Goal: Share content: Share content

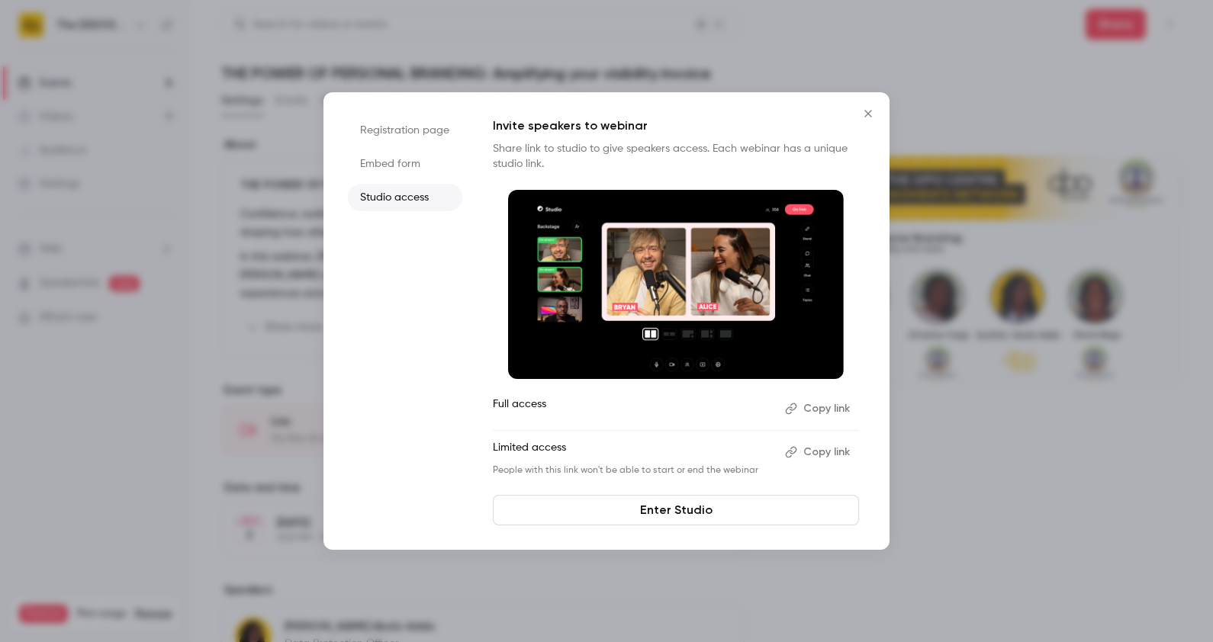
click at [862, 114] on icon "Close" at bounding box center [868, 114] width 18 height 12
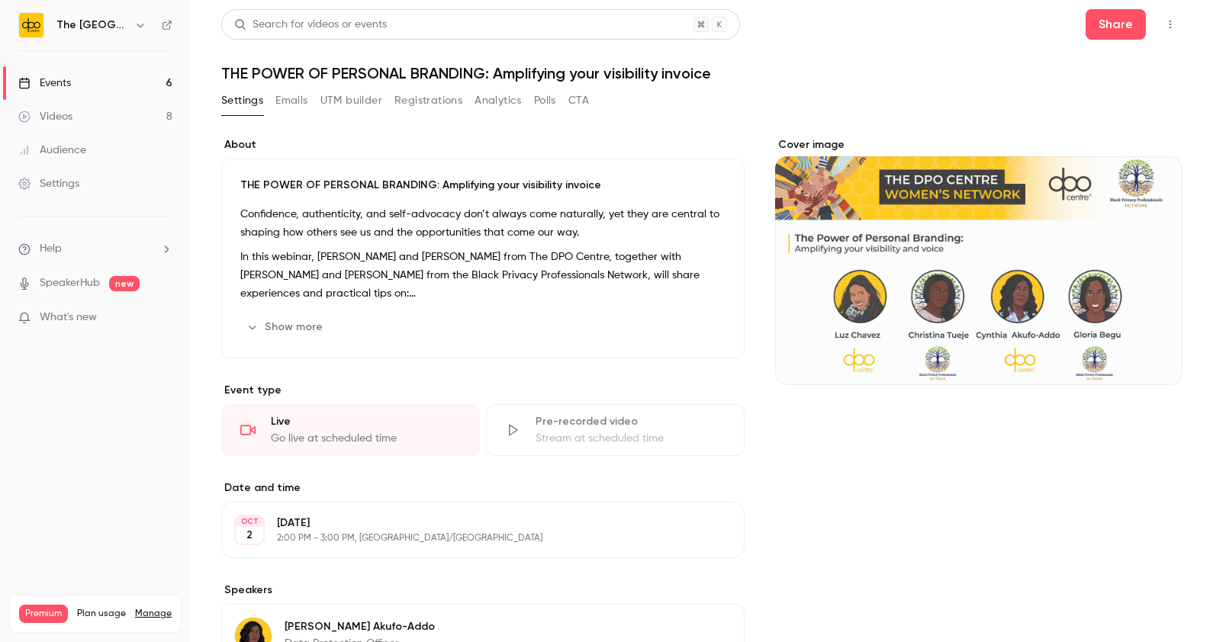
click at [130, 79] on link "Events 6" at bounding box center [95, 83] width 191 height 34
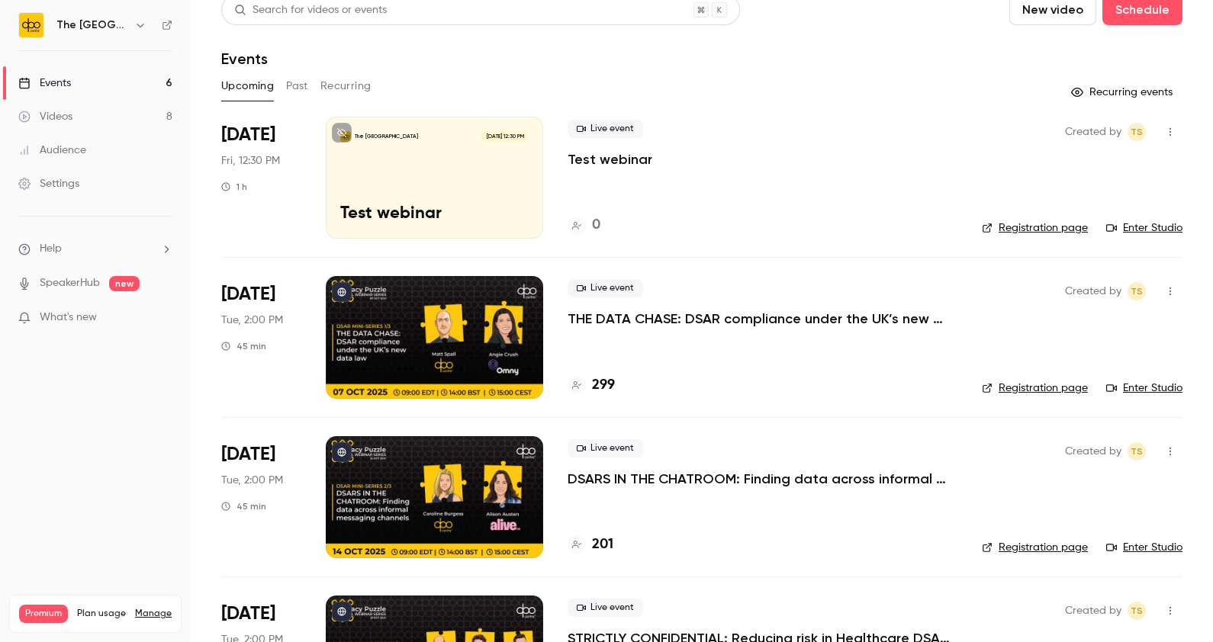
scroll to position [140, 0]
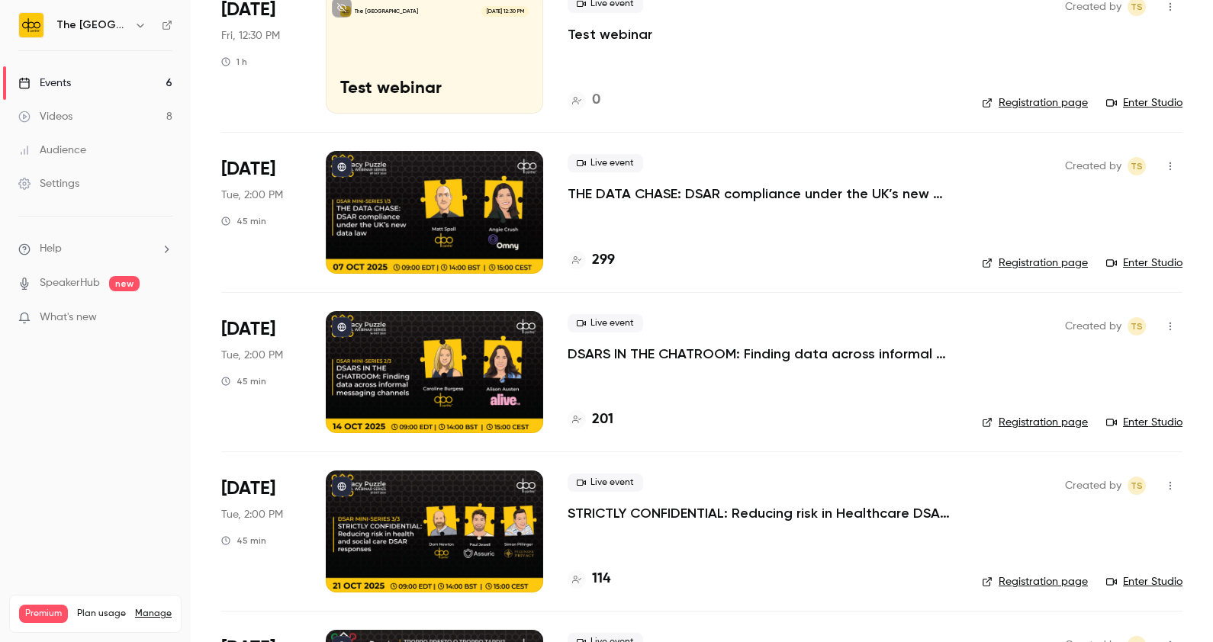
click at [650, 188] on p "THE DATA CHASE: DSAR compliance under the UK’s new data law" at bounding box center [763, 194] width 390 height 18
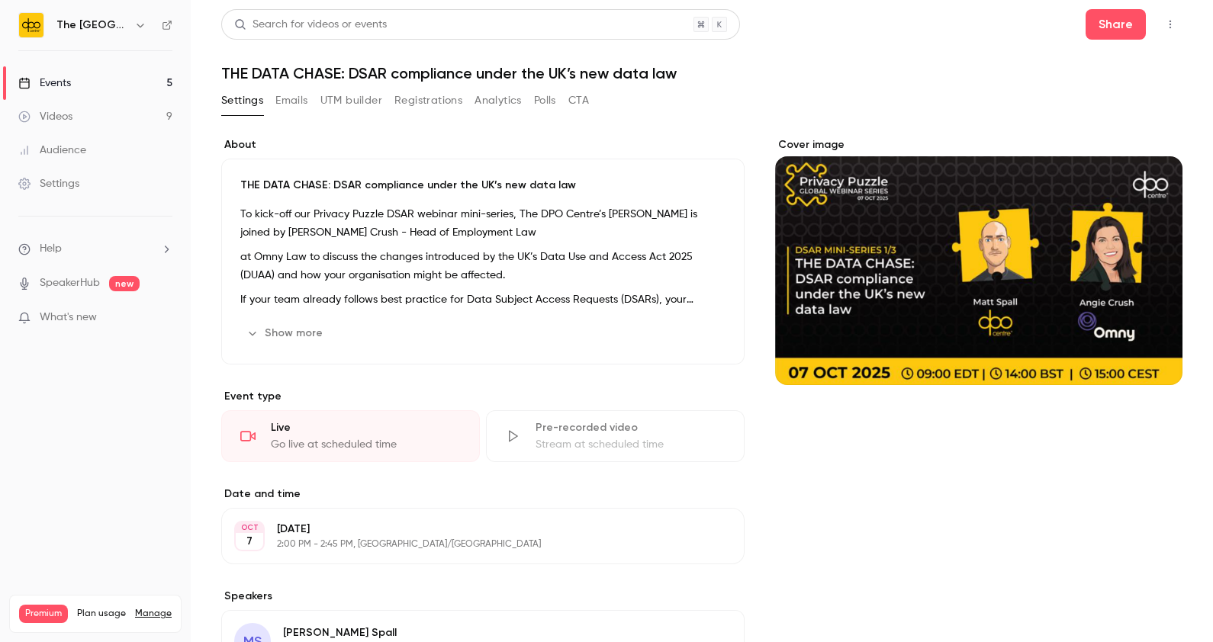
click at [462, 72] on h1 "THE DATA CHASE: DSAR compliance under the UK’s new data law" at bounding box center [701, 73] width 961 height 18
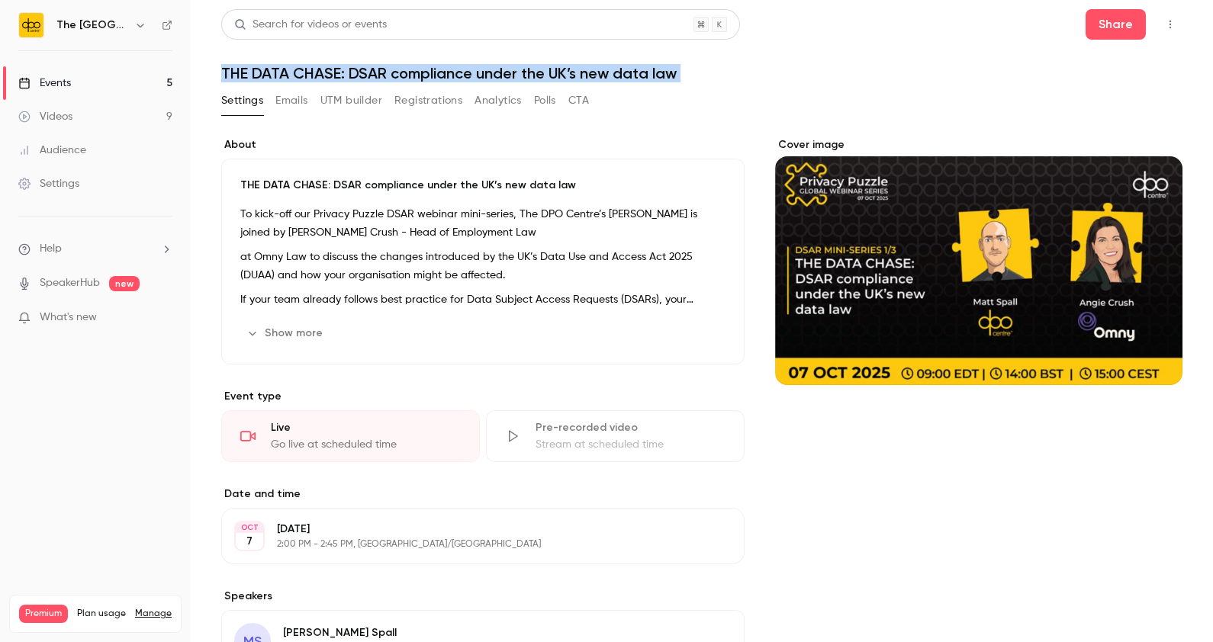
click at [462, 72] on h1 "THE DATA CHASE: DSAR compliance under the UK’s new data law" at bounding box center [701, 73] width 961 height 18
copy div "THE DATA CHASE: DSAR compliance under the UK’s new data law Settings Emails UTM…"
click at [1093, 24] on button "Share" at bounding box center [1116, 24] width 60 height 31
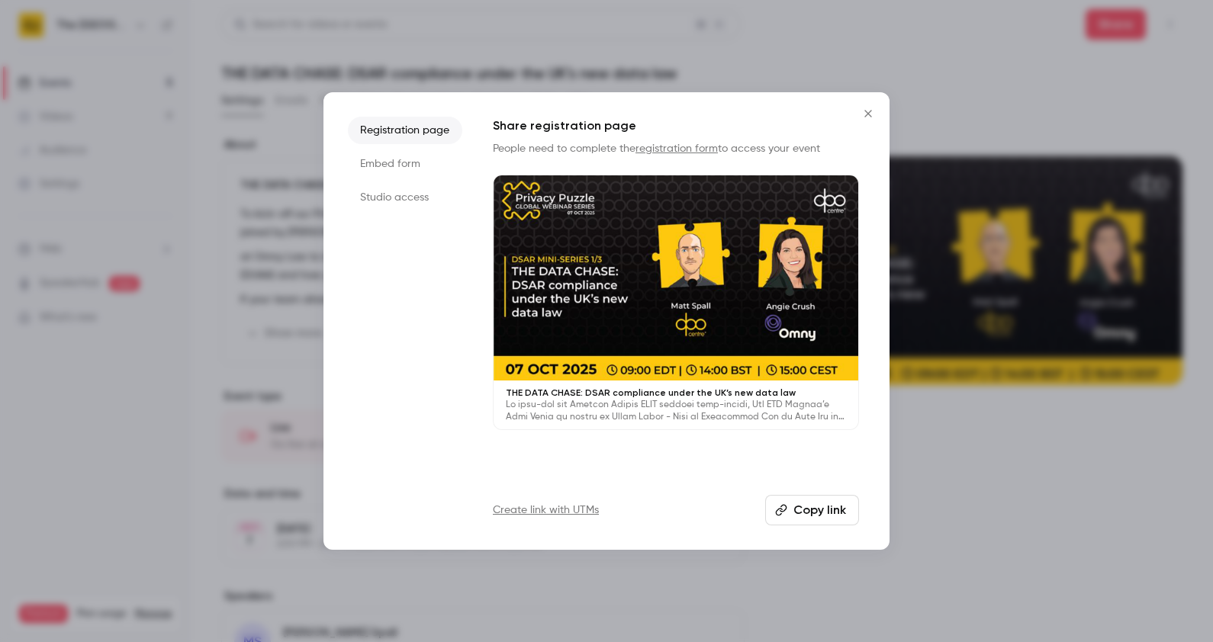
click at [417, 206] on li "Studio access" at bounding box center [405, 197] width 114 height 27
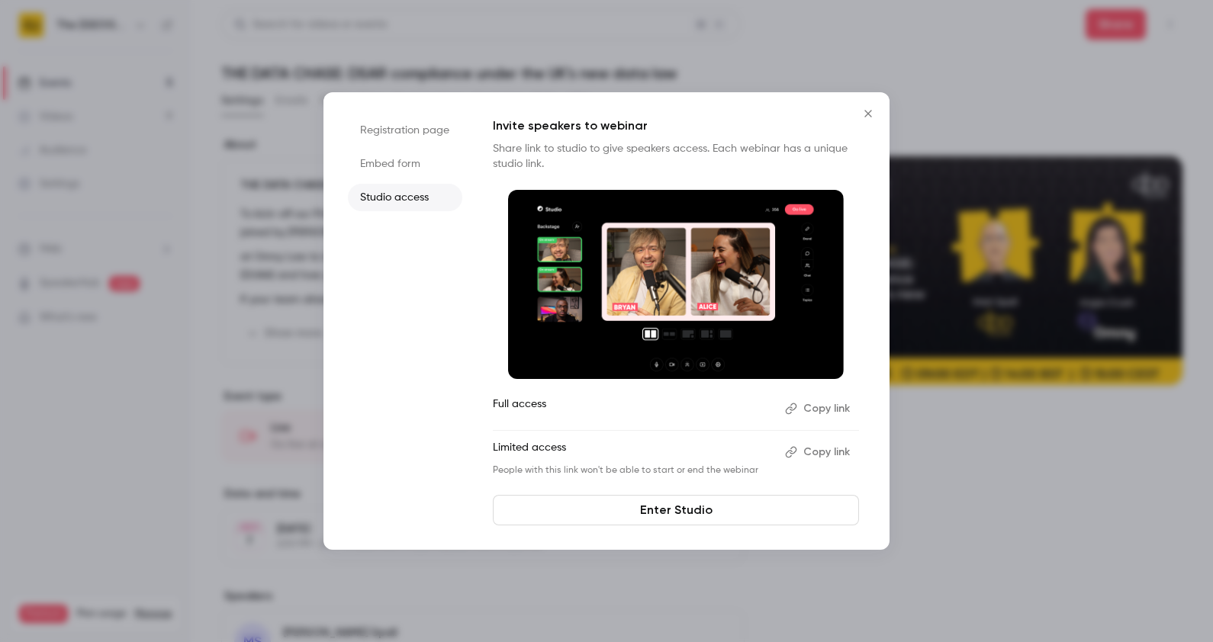
click at [806, 460] on button "Copy link" at bounding box center [819, 452] width 80 height 24
click at [864, 108] on icon "Close" at bounding box center [868, 114] width 18 height 12
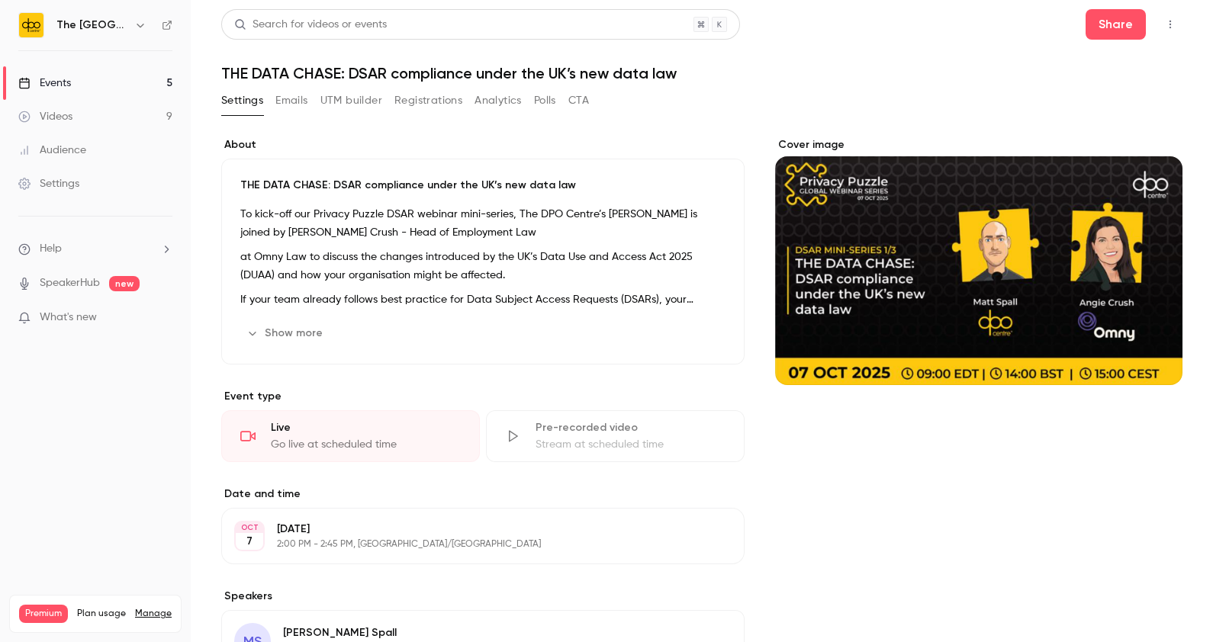
click at [108, 76] on link "Events 5" at bounding box center [95, 83] width 191 height 34
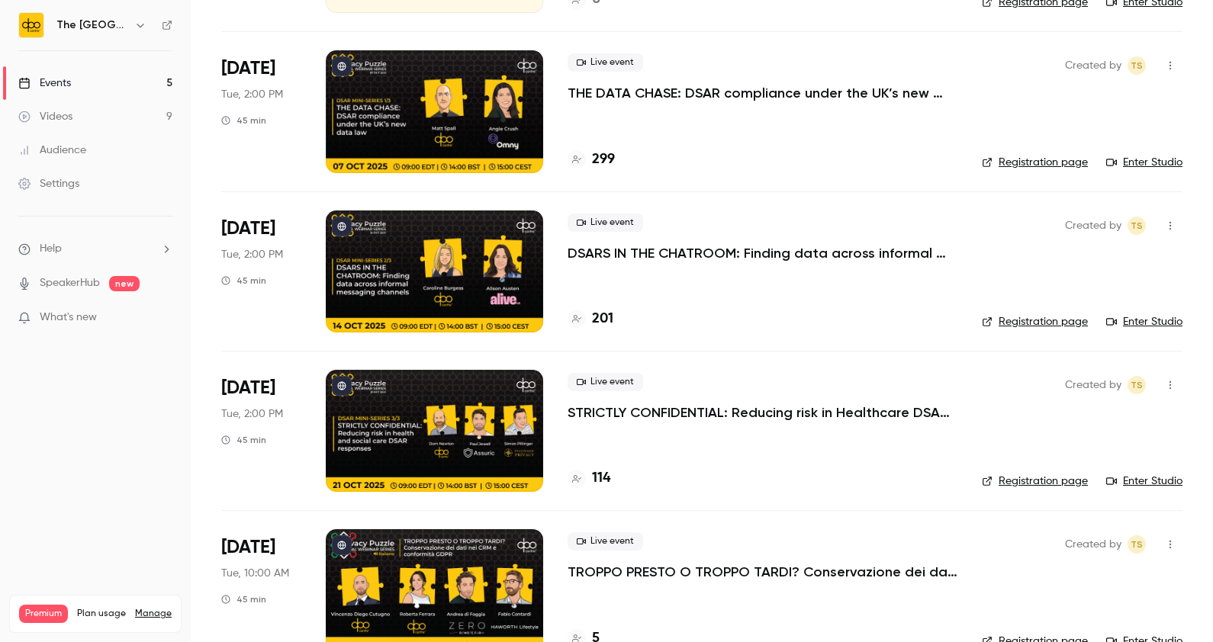
scroll to position [241, 0]
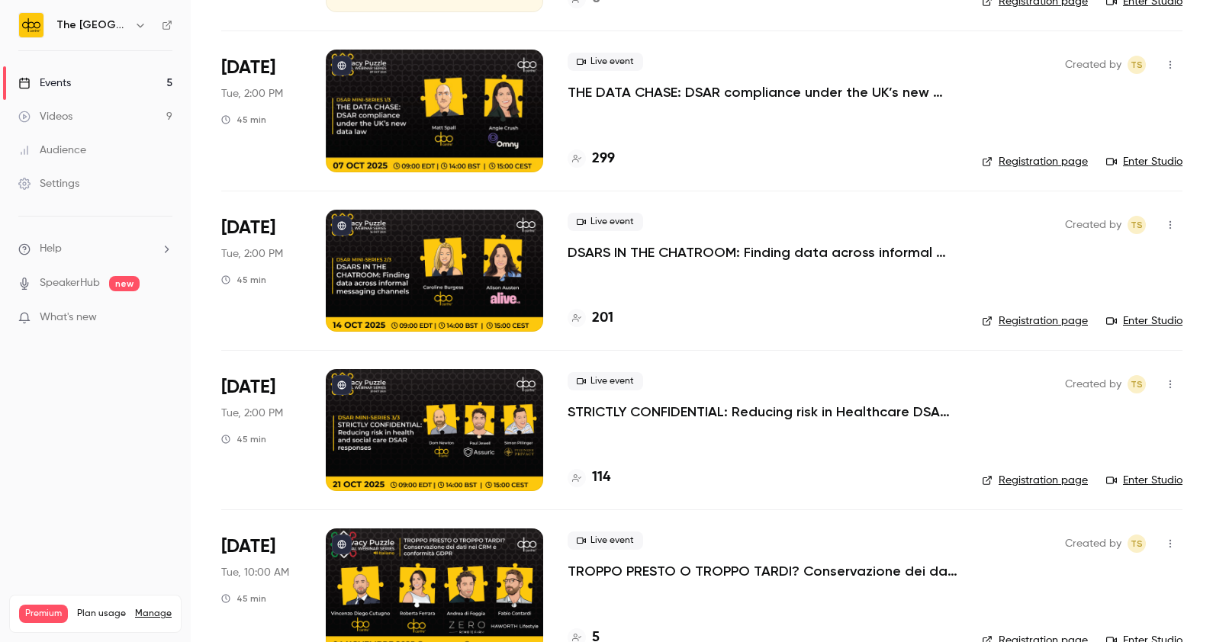
click at [693, 407] on p "STRICTLY CONFIDENTIAL: Reducing risk in Healthcare DSAR responses" at bounding box center [763, 412] width 390 height 18
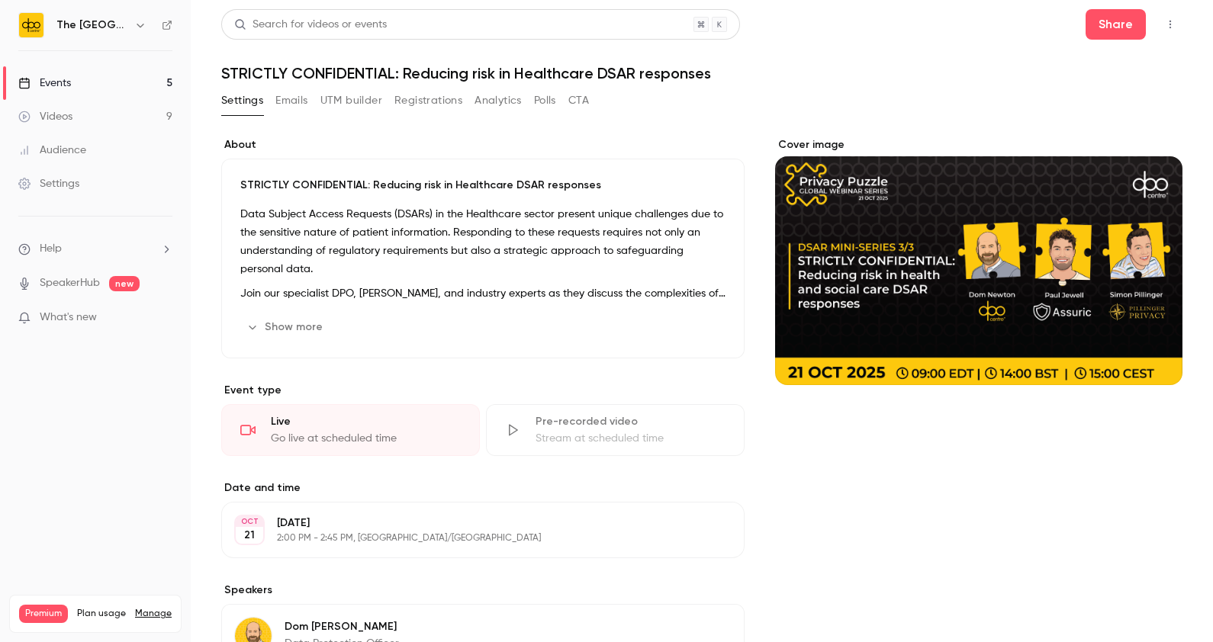
click at [317, 65] on h1 "STRICTLY CONFIDENTIAL: Reducing risk in Healthcare DSAR responses" at bounding box center [701, 73] width 961 height 18
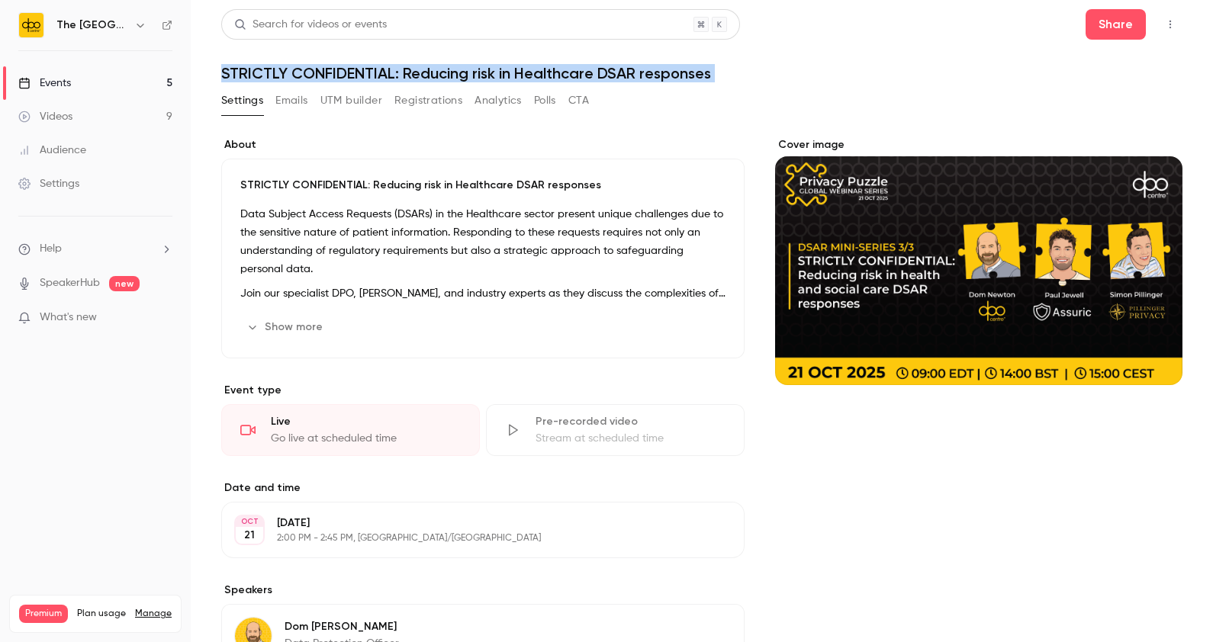
copy div "STRICTLY CONFIDENTIAL: Reducing risk in Healthcare DSAR responses Settings Emai…"
click at [1100, 27] on button "Share" at bounding box center [1116, 24] width 60 height 31
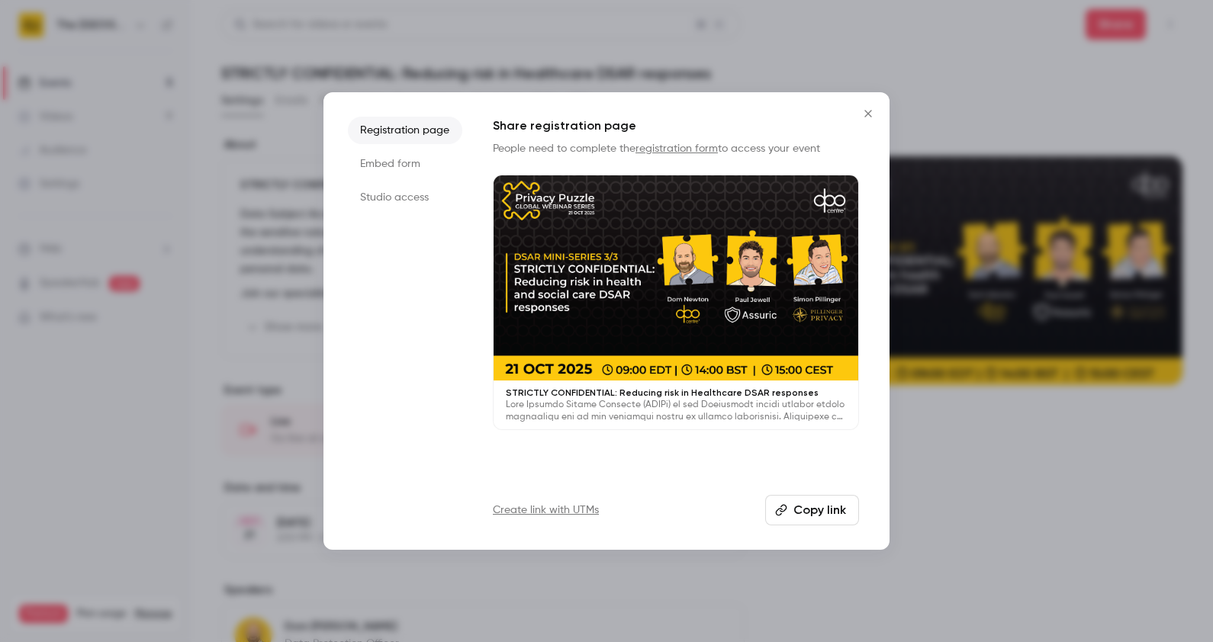
click at [405, 195] on li "Studio access" at bounding box center [405, 197] width 114 height 27
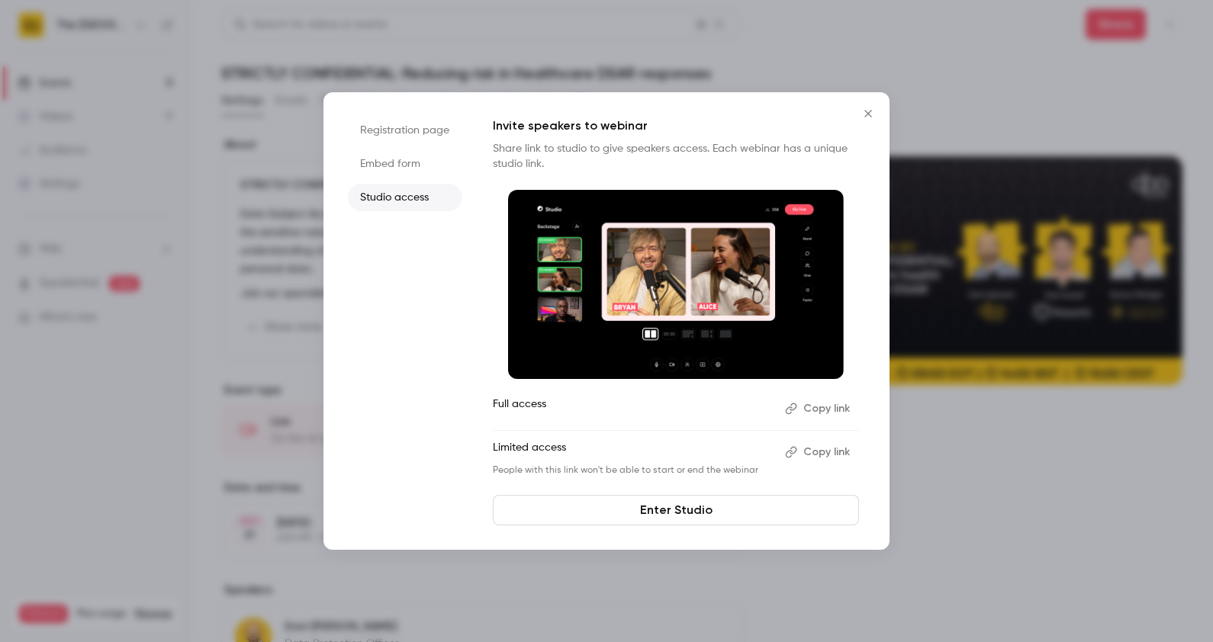
click at [825, 454] on button "Copy link" at bounding box center [819, 452] width 80 height 24
click at [817, 409] on button "Copy link" at bounding box center [819, 409] width 80 height 24
click at [864, 119] on icon "Close" at bounding box center [868, 114] width 18 height 12
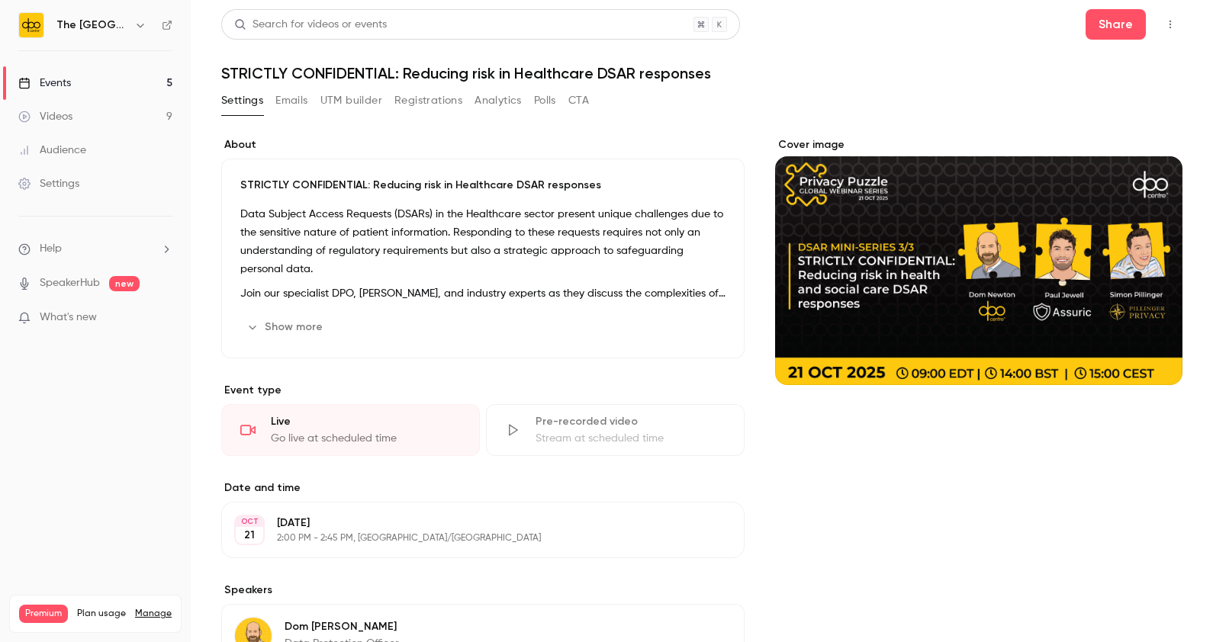
click at [301, 561] on div "About STRICTLY CONFIDENTIAL: Reducing risk in Healthcare DSAR responses Data Su…" at bounding box center [482, 603] width 523 height 932
click at [419, 59] on header "Search for videos or events Share STRICTLY CONFIDENTIAL: Reducing risk in Healt…" at bounding box center [701, 45] width 961 height 73
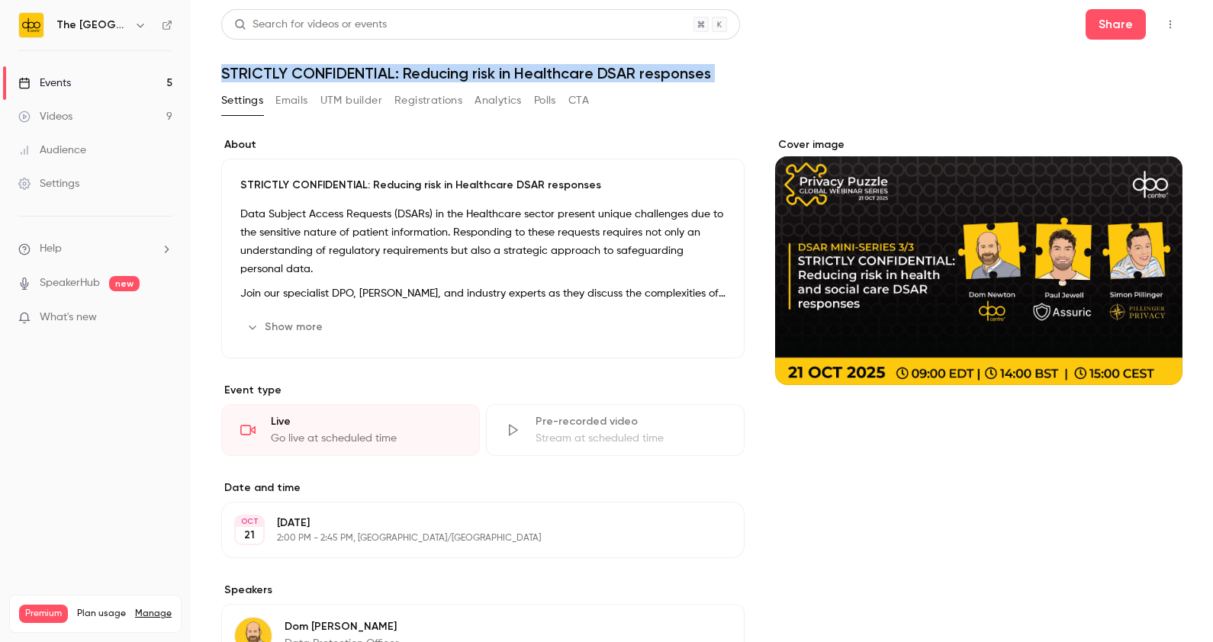
click at [419, 59] on header "Search for videos or events Share STRICTLY CONFIDENTIAL: Reducing risk in Healt…" at bounding box center [701, 45] width 961 height 73
copy div "STRICTLY CONFIDENTIAL: Reducing risk in Healthcare DSAR responses Settings Emai…"
click at [1086, 30] on button "Share" at bounding box center [1116, 24] width 60 height 31
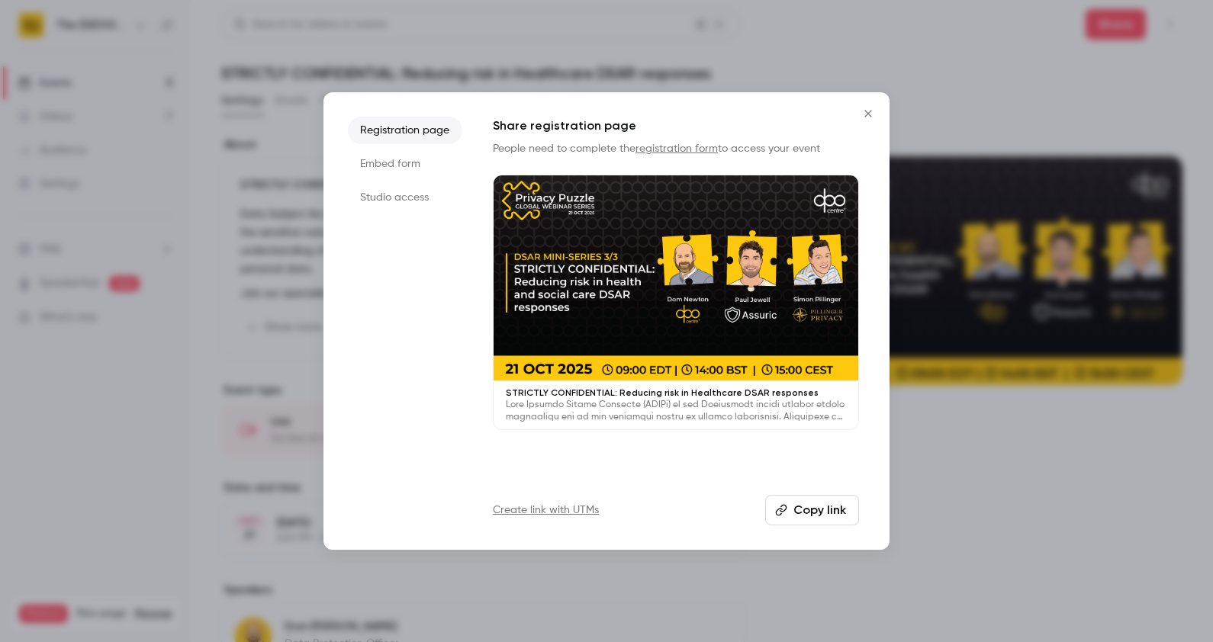
click at [417, 190] on li "Studio access" at bounding box center [405, 197] width 114 height 27
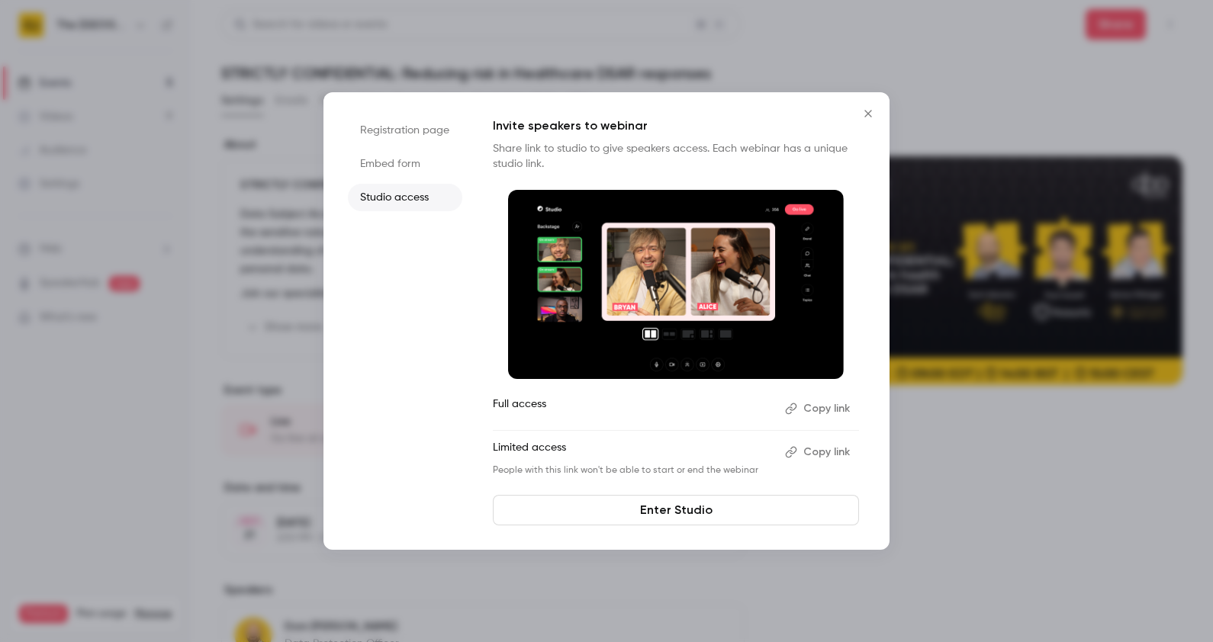
click at [824, 399] on button "Copy link" at bounding box center [819, 409] width 80 height 24
click at [814, 454] on button "Copy link" at bounding box center [819, 452] width 80 height 24
click at [865, 109] on icon "Close" at bounding box center [868, 114] width 18 height 12
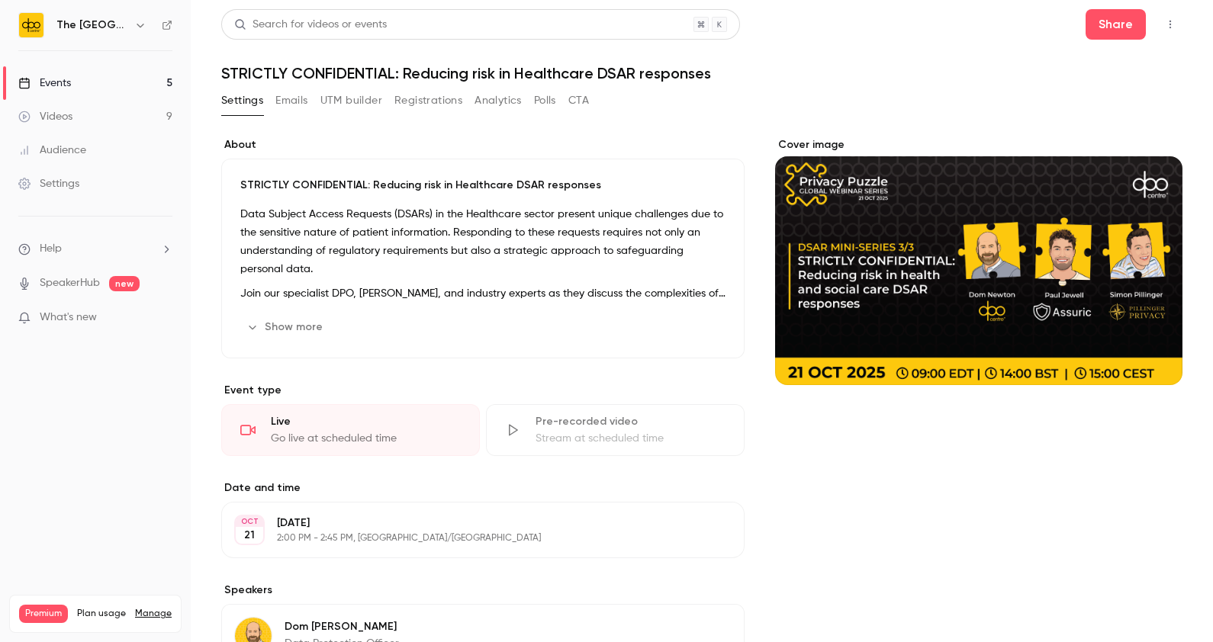
click at [122, 79] on link "Events 5" at bounding box center [95, 83] width 191 height 34
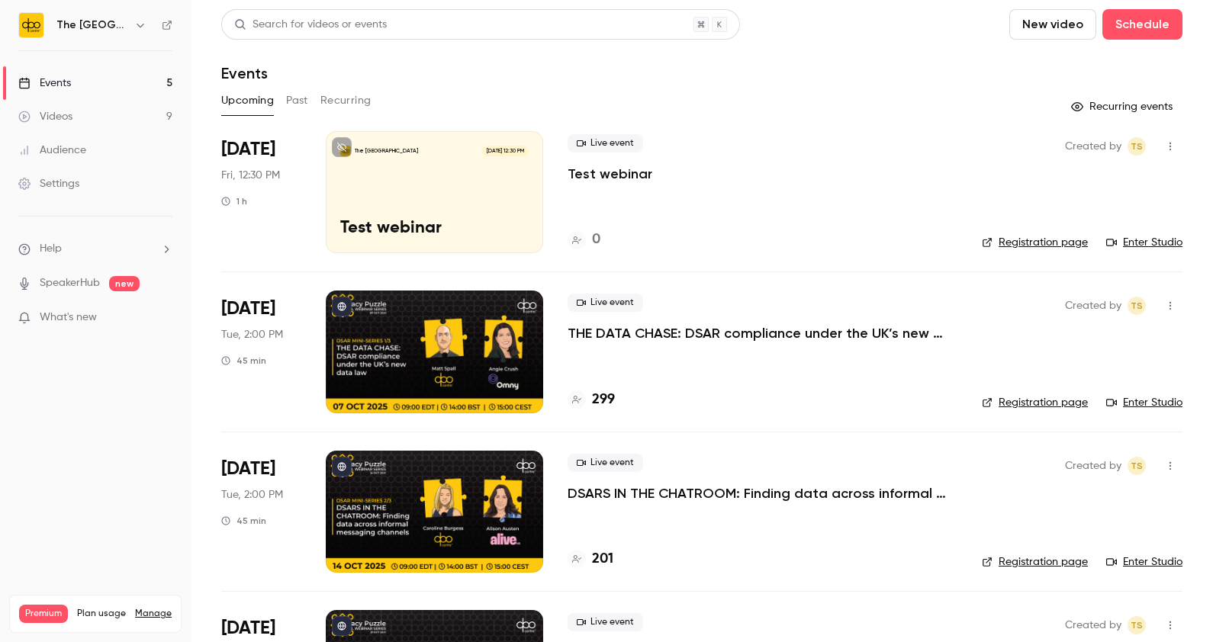
click at [629, 331] on p "THE DATA CHASE: DSAR compliance under the UK’s new data law" at bounding box center [763, 333] width 390 height 18
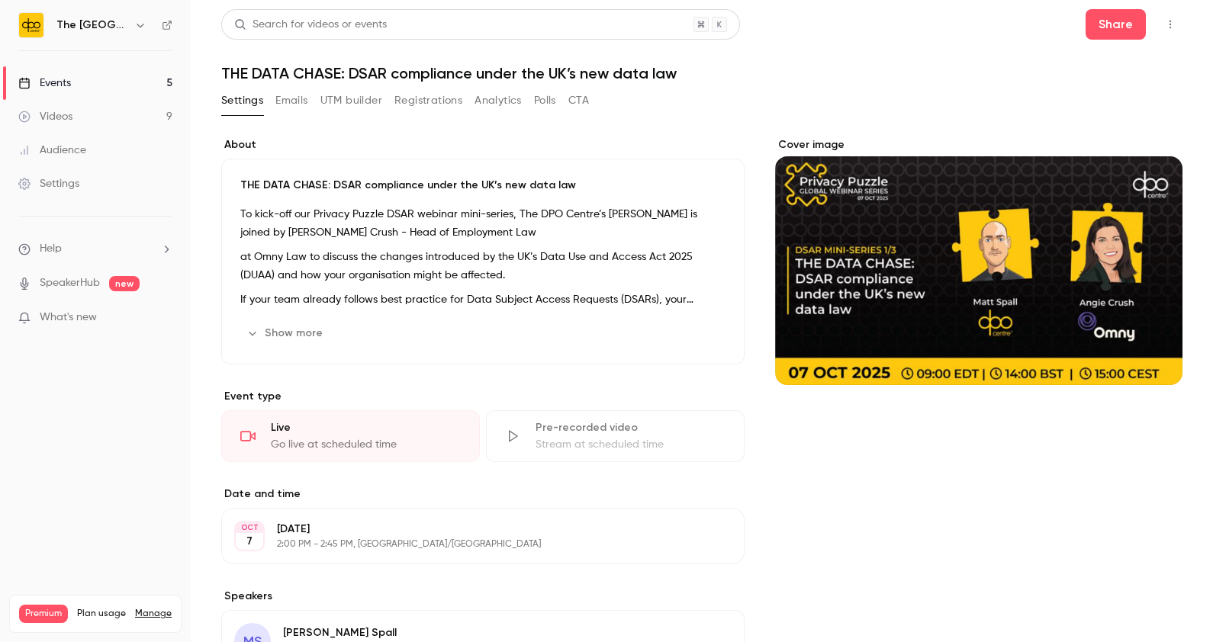
click at [543, 73] on h1 "THE DATA CHASE: DSAR compliance under the UK’s new data law" at bounding box center [701, 73] width 961 height 18
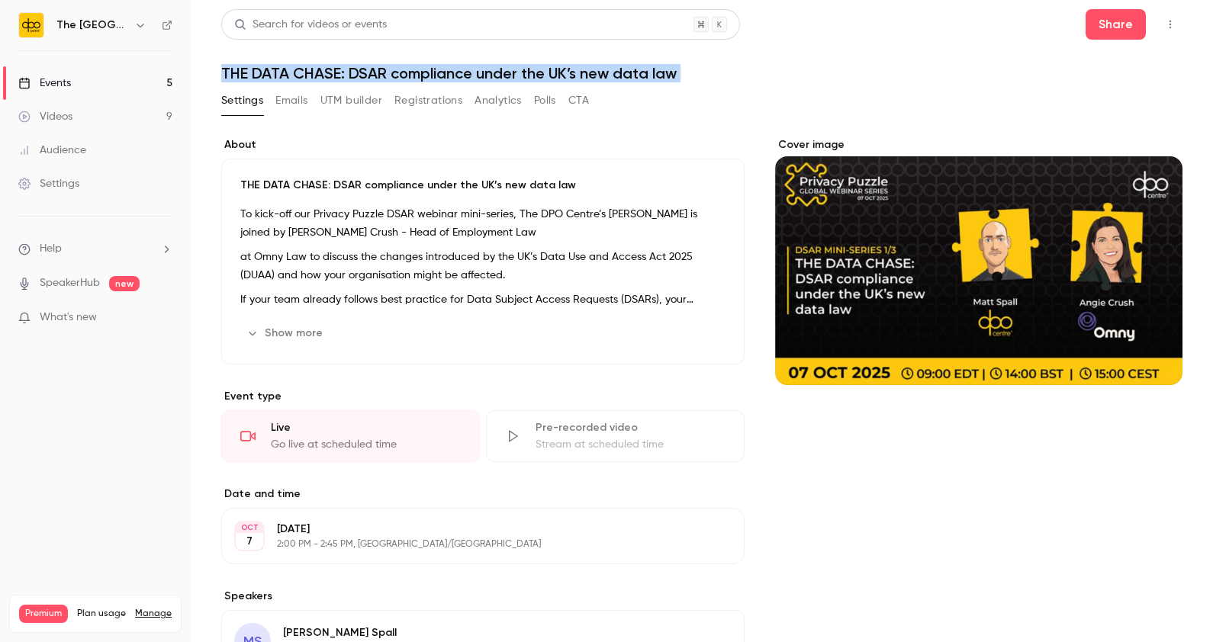
click at [543, 73] on h1 "THE DATA CHASE: DSAR compliance under the UK’s new data law" at bounding box center [701, 73] width 961 height 18
copy div "THE DATA CHASE: DSAR compliance under the UK’s new data law Settings Emails UTM…"
click at [1086, 15] on button "Share" at bounding box center [1116, 24] width 60 height 31
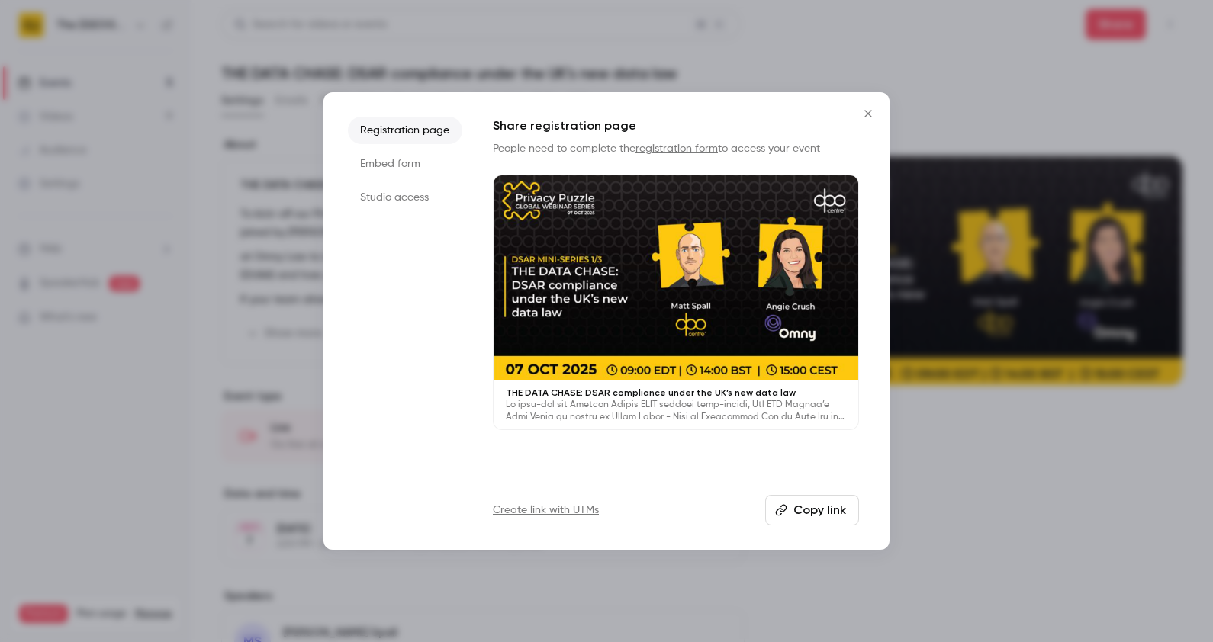
click at [426, 196] on li "Studio access" at bounding box center [405, 197] width 114 height 27
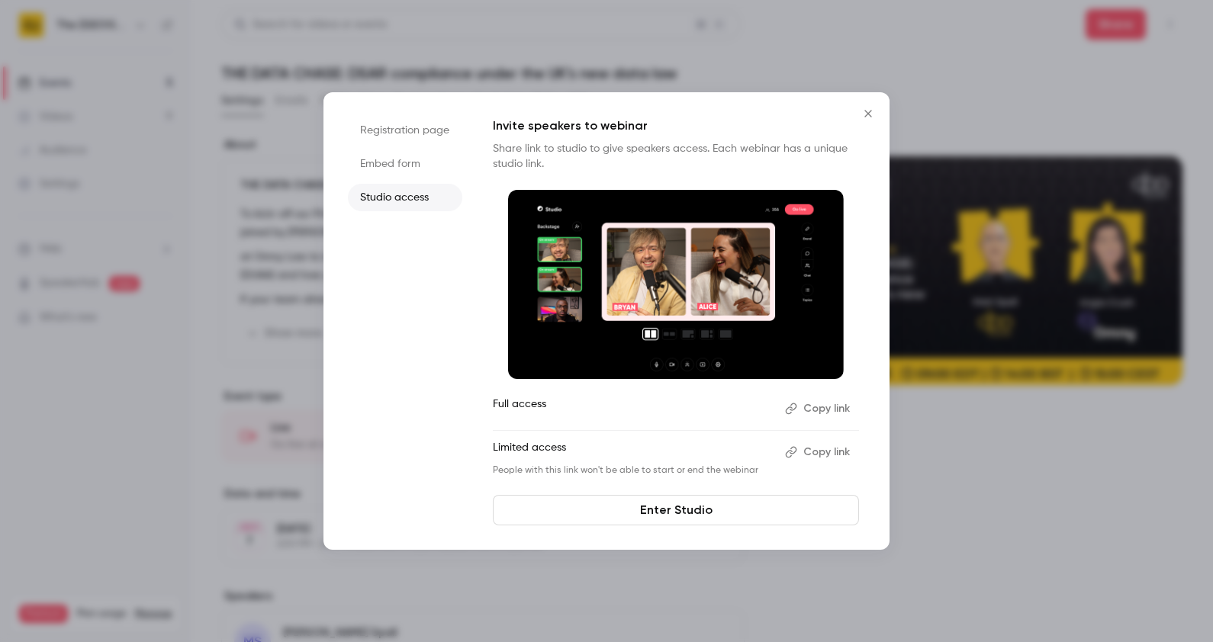
click at [806, 408] on button "Copy link" at bounding box center [819, 409] width 80 height 24
click at [1095, 457] on div at bounding box center [606, 321] width 1213 height 642
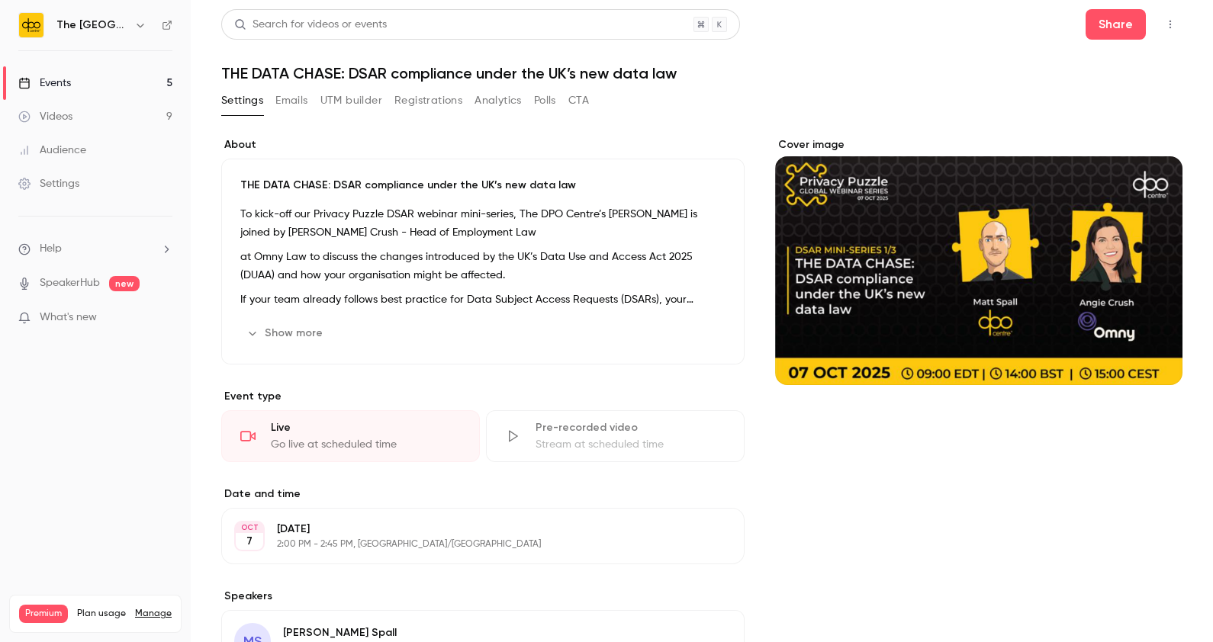
click at [1095, 43] on header "Search for videos or events Share THE DATA CHASE: DSAR compliance under the UK’…" at bounding box center [701, 45] width 961 height 73
click at [1086, 30] on button "Share" at bounding box center [1116, 24] width 60 height 31
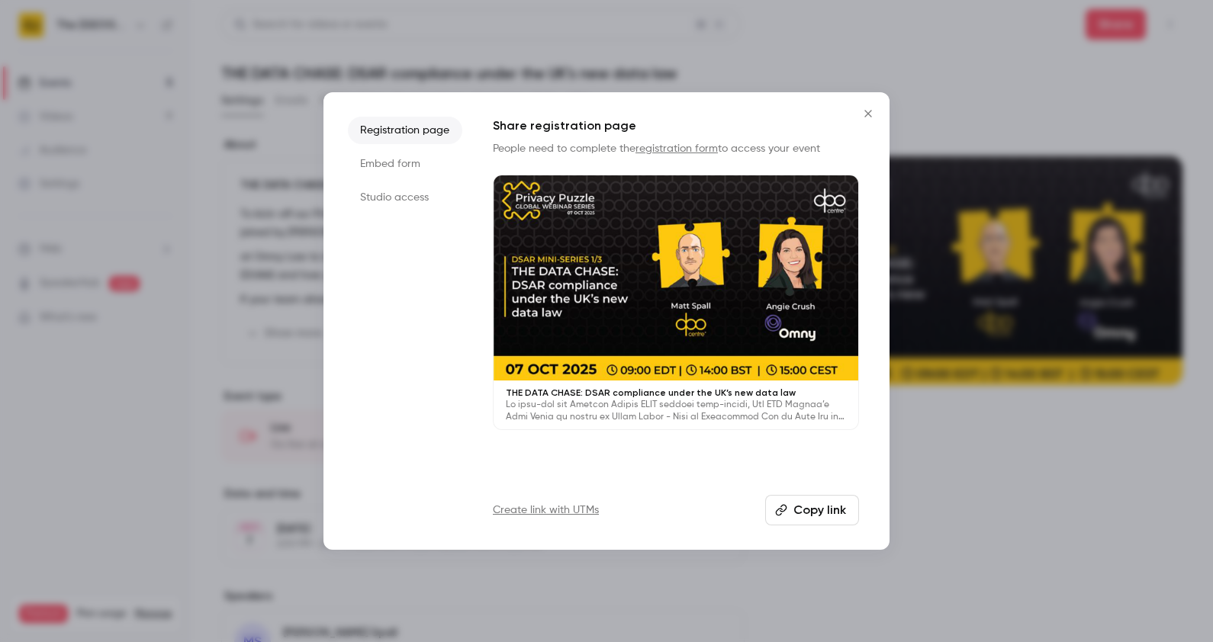
click at [393, 197] on li "Studio access" at bounding box center [405, 197] width 114 height 27
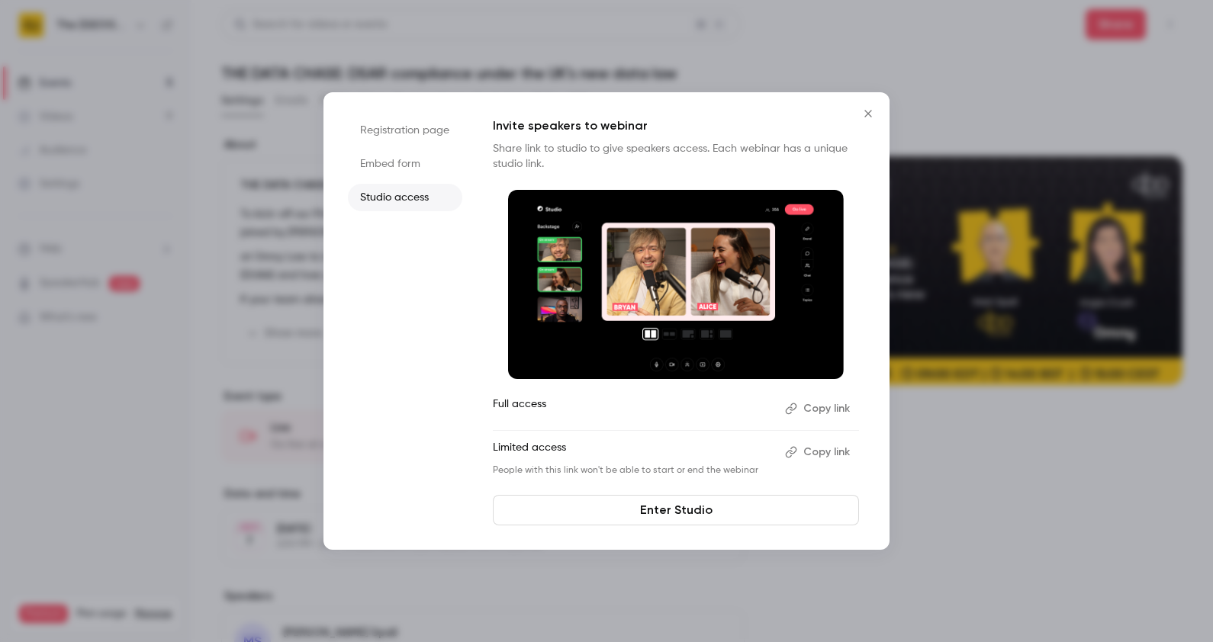
click at [796, 450] on icon "button" at bounding box center [791, 451] width 11 height 11
click at [857, 112] on button "Close" at bounding box center [868, 113] width 31 height 31
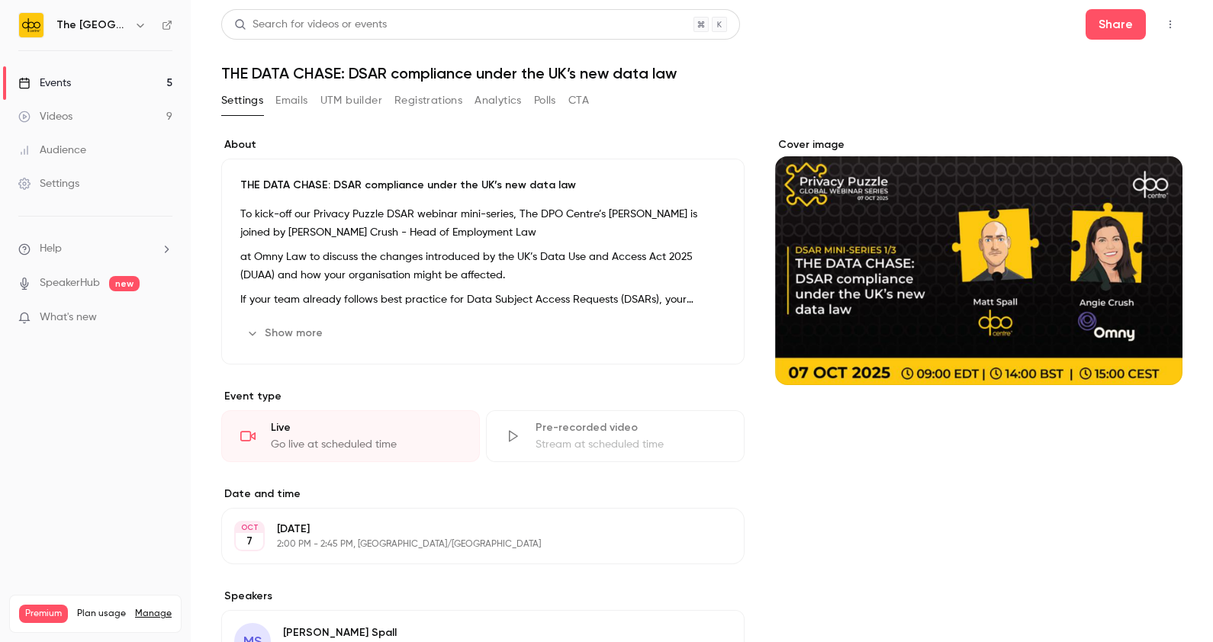
click at [111, 83] on link "Events 5" at bounding box center [95, 83] width 191 height 34
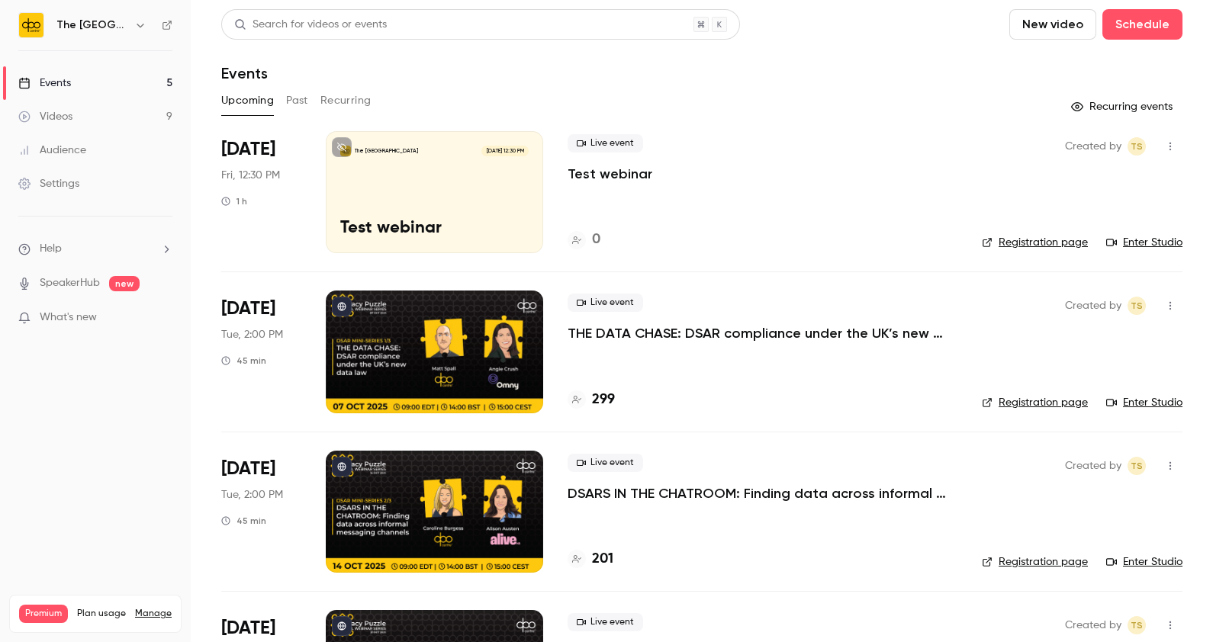
click at [468, 507] on div at bounding box center [434, 512] width 217 height 122
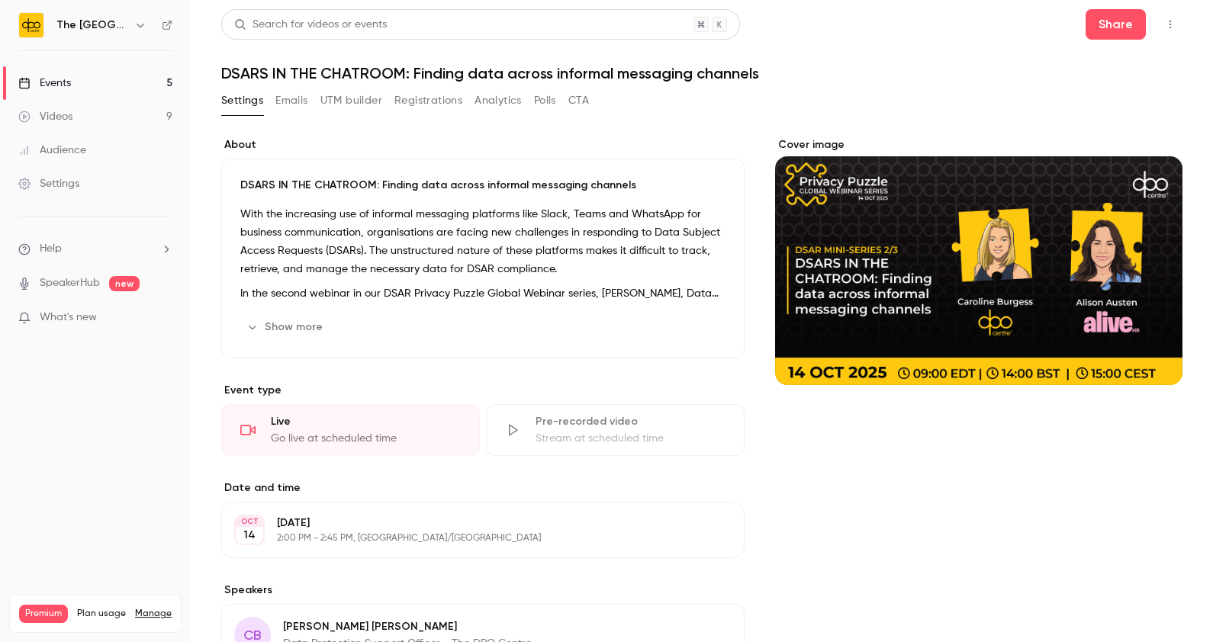
click at [397, 79] on h1 "DSARS IN THE CHATROOM: Finding data across informal messaging channels" at bounding box center [701, 73] width 961 height 18
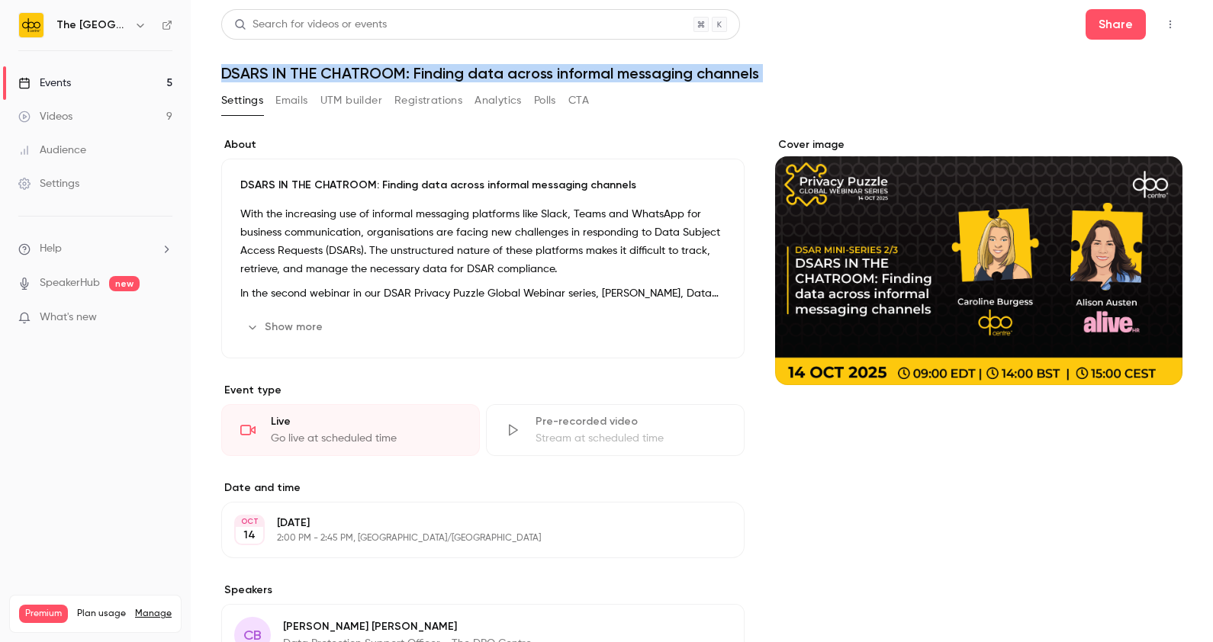
click at [397, 79] on h1 "DSARS IN THE CHATROOM: Finding data across informal messaging channels" at bounding box center [701, 73] width 961 height 18
copy div "DSARS IN THE CHATROOM: Finding data across informal messaging channels Settings…"
click at [1102, 37] on button "Share" at bounding box center [1116, 24] width 60 height 31
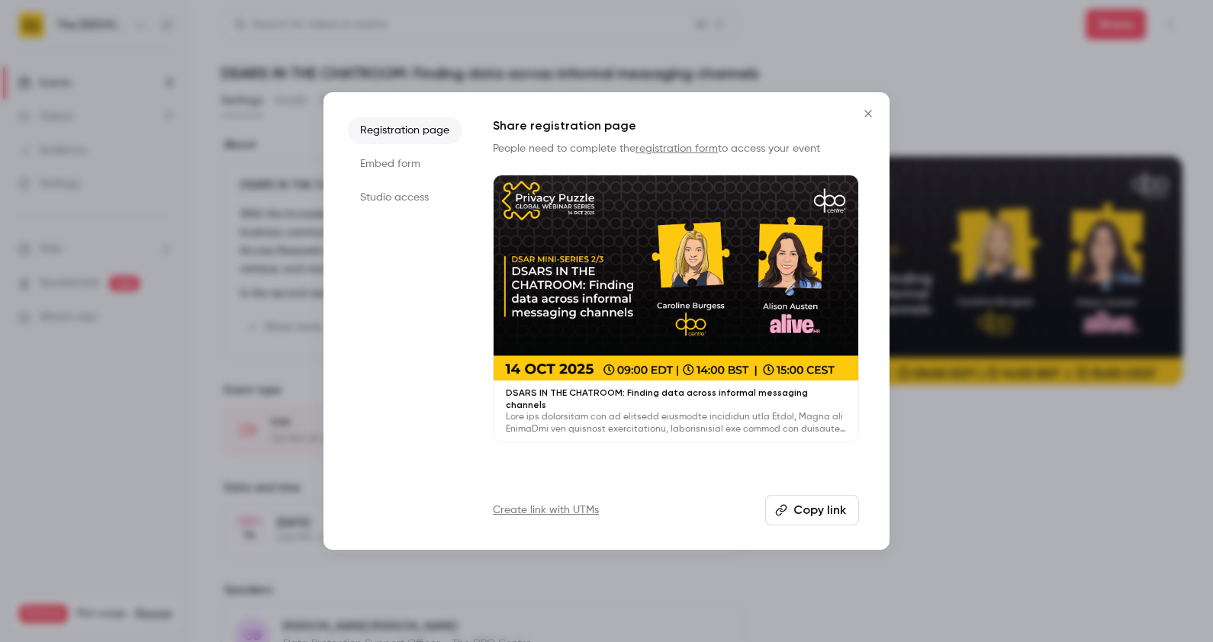
click at [372, 186] on li "Studio access" at bounding box center [405, 197] width 114 height 27
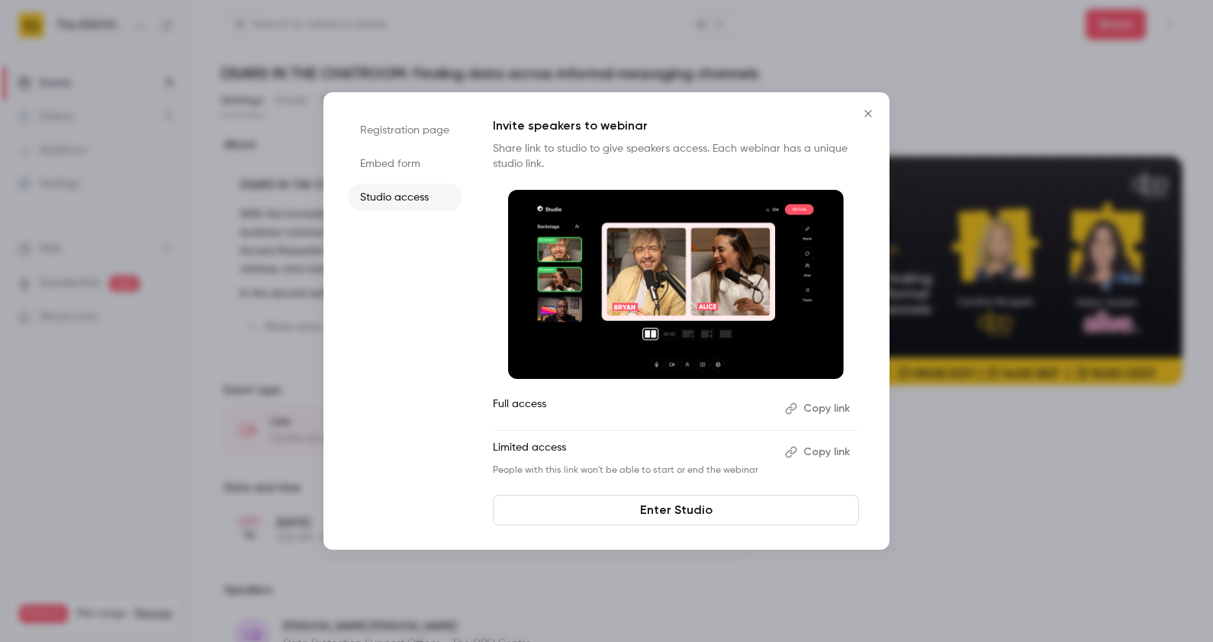
click at [817, 408] on button "Copy link" at bounding box center [819, 409] width 80 height 24
click at [1137, 404] on div at bounding box center [606, 321] width 1213 height 642
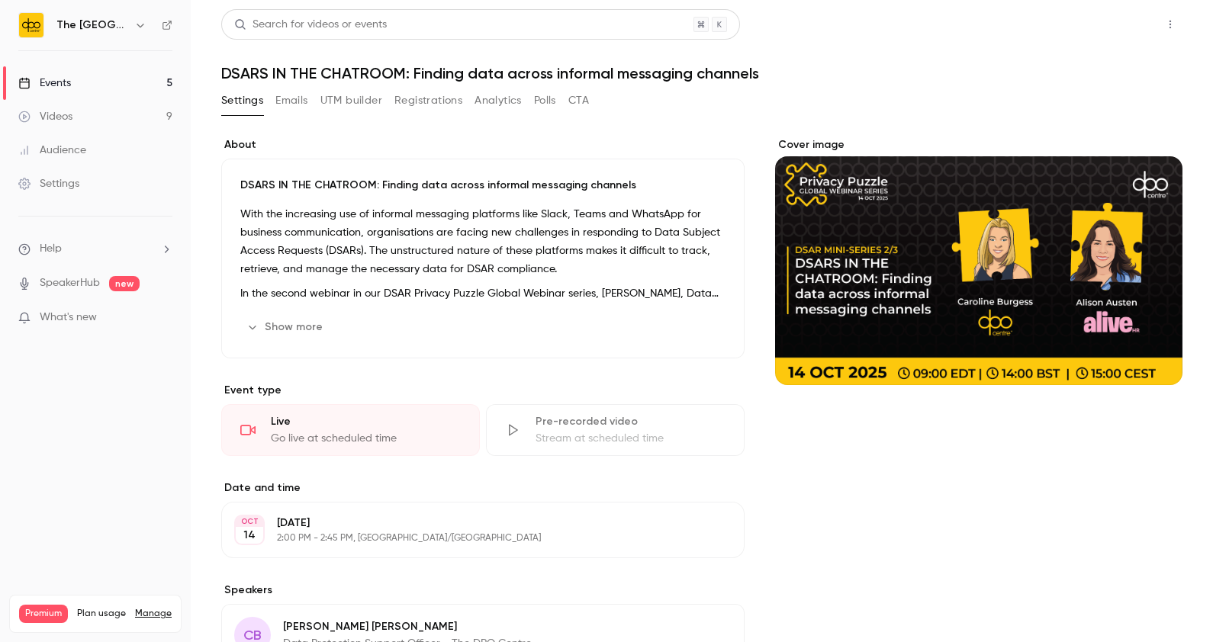
click at [1095, 27] on button "Share" at bounding box center [1116, 24] width 60 height 31
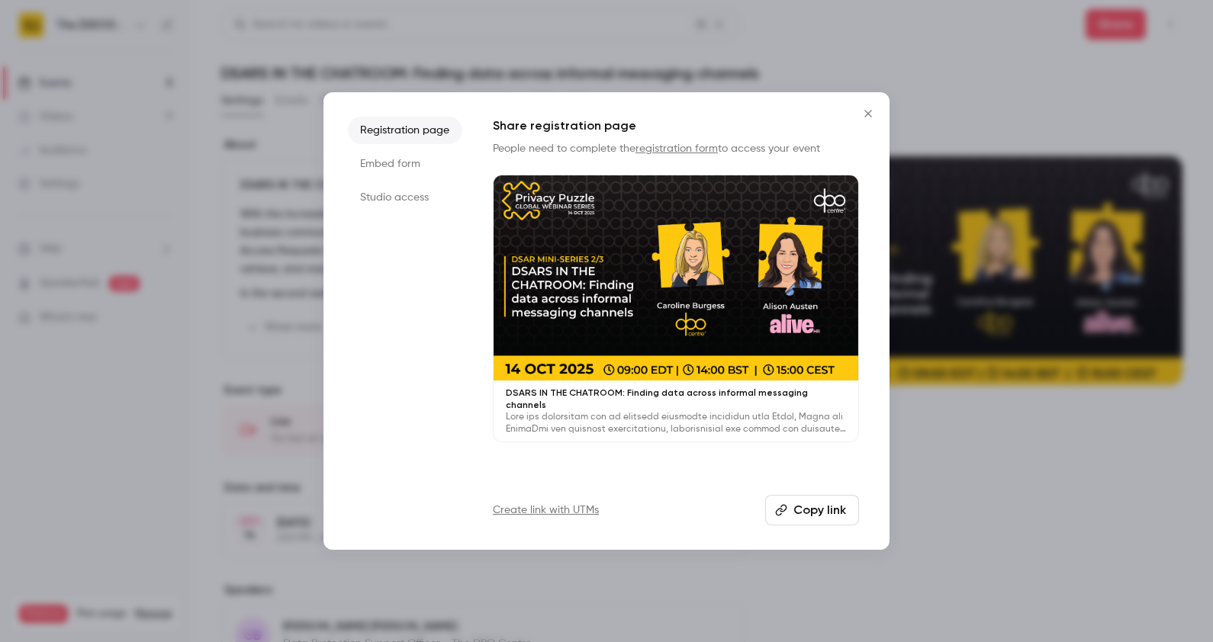
click at [378, 195] on li "Studio access" at bounding box center [405, 197] width 114 height 27
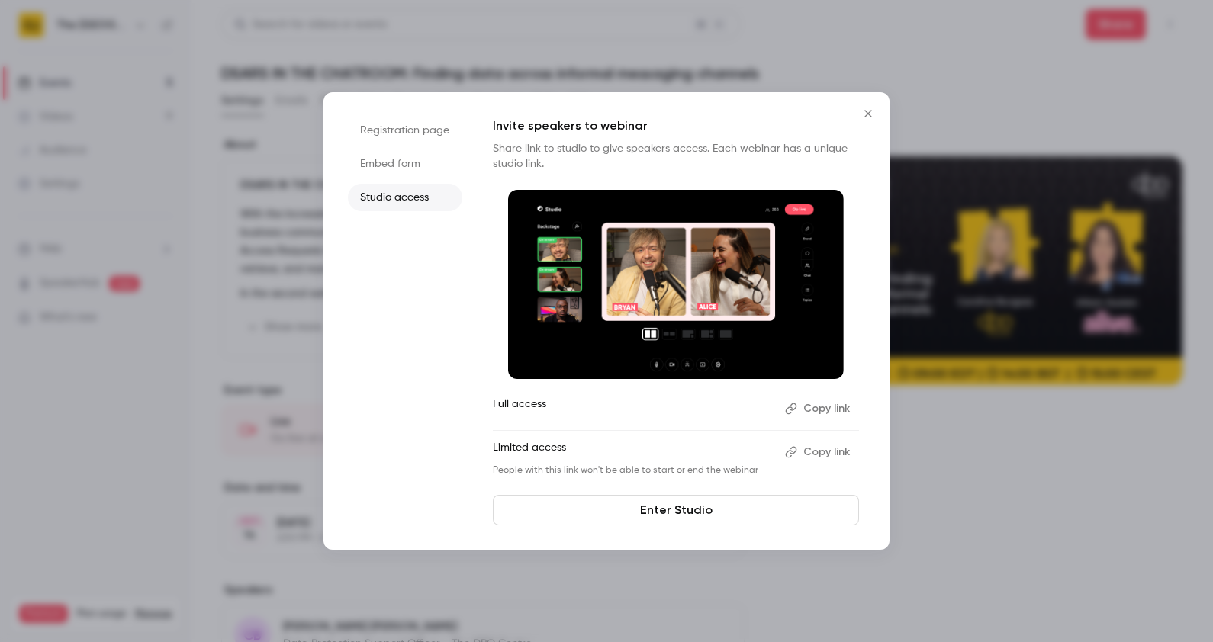
click at [815, 446] on button "Copy link" at bounding box center [819, 452] width 80 height 24
click at [878, 110] on button "Close" at bounding box center [868, 113] width 31 height 31
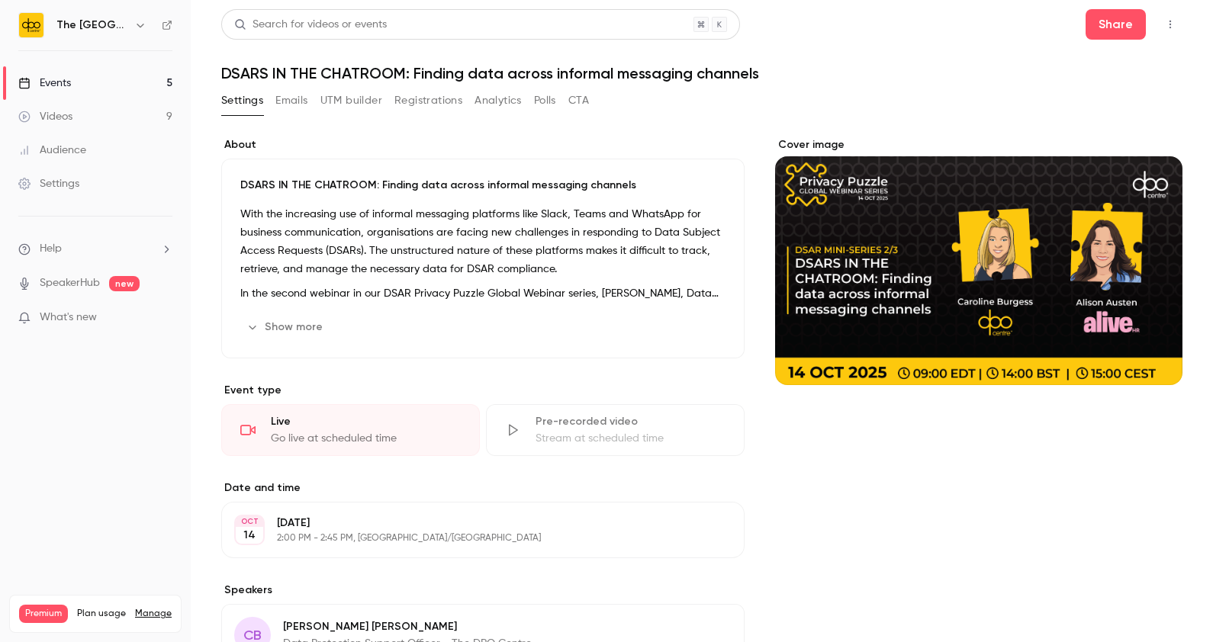
click at [557, 70] on h1 "DSARS IN THE CHATROOM: Finding data across informal messaging channels" at bounding box center [701, 73] width 961 height 18
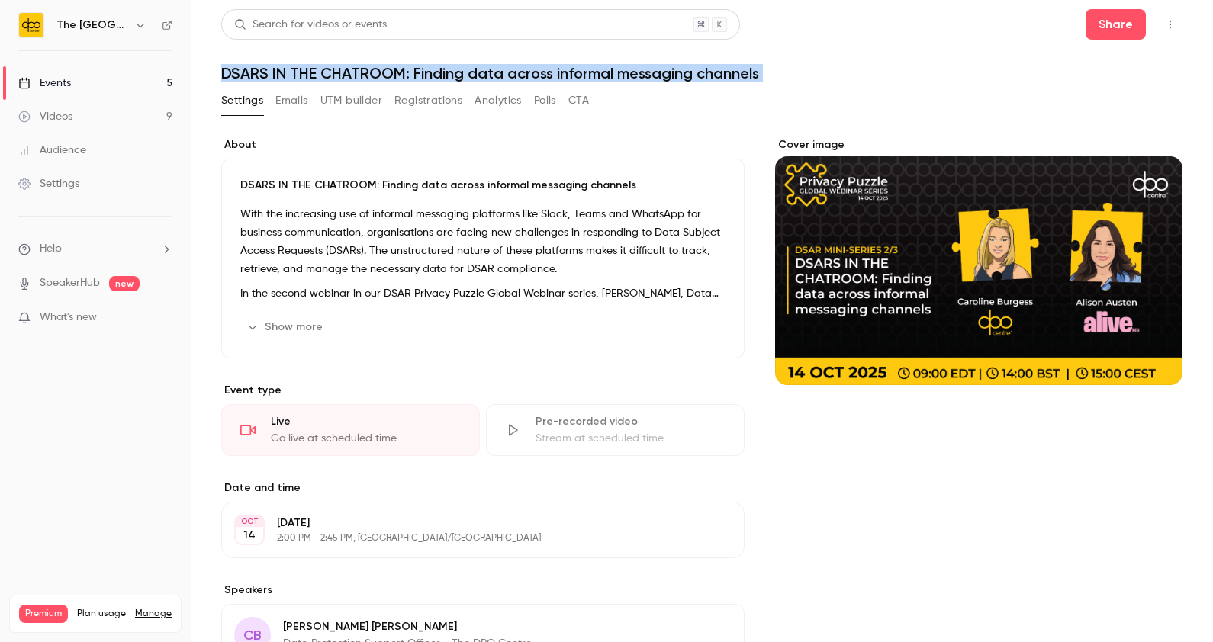
click at [557, 70] on h1 "DSARS IN THE CHATROOM: Finding data across informal messaging channels" at bounding box center [701, 73] width 961 height 18
copy div "DSARS IN THE CHATROOM: Finding data across informal messaging channels Settings…"
click at [1098, 31] on button "Share" at bounding box center [1116, 24] width 60 height 31
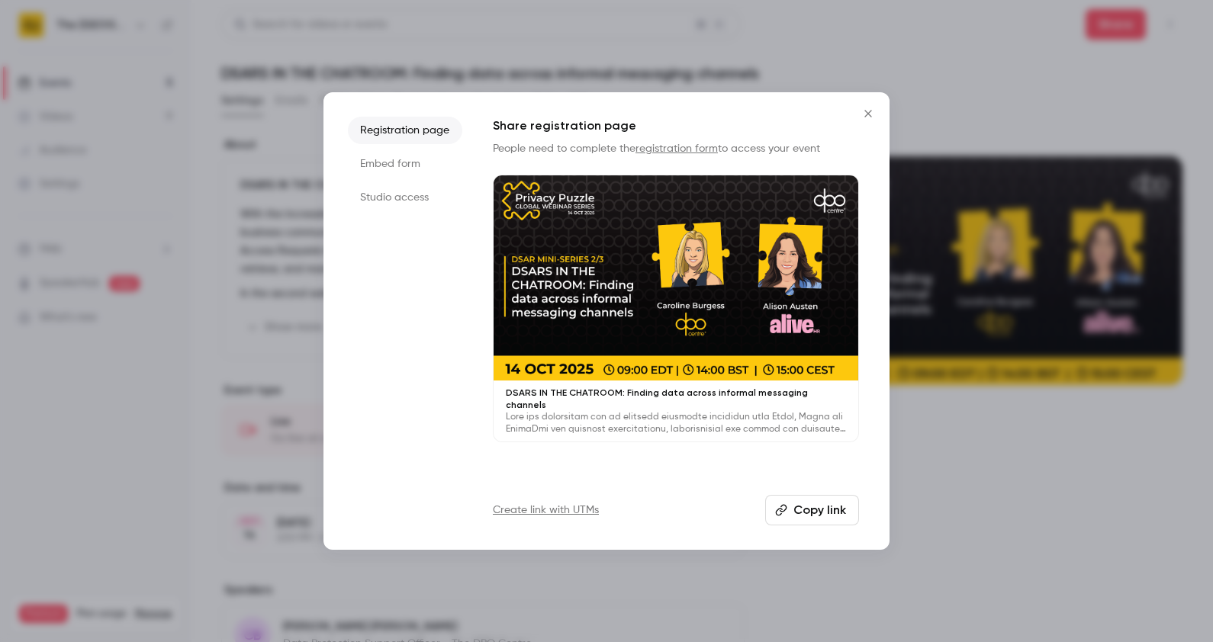
click at [401, 204] on li "Studio access" at bounding box center [405, 197] width 114 height 27
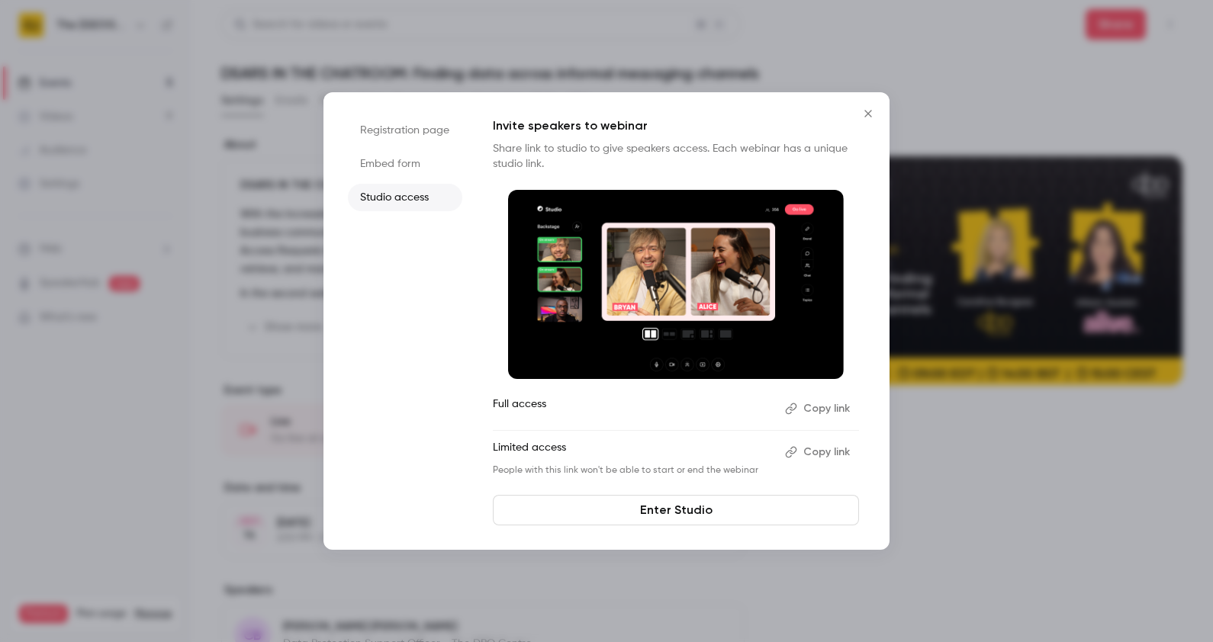
click at [809, 458] on button "Copy link" at bounding box center [819, 452] width 80 height 24
click at [857, 126] on p "Invite speakers to webinar" at bounding box center [676, 126] width 366 height 18
click at [861, 118] on icon "Close" at bounding box center [868, 114] width 18 height 12
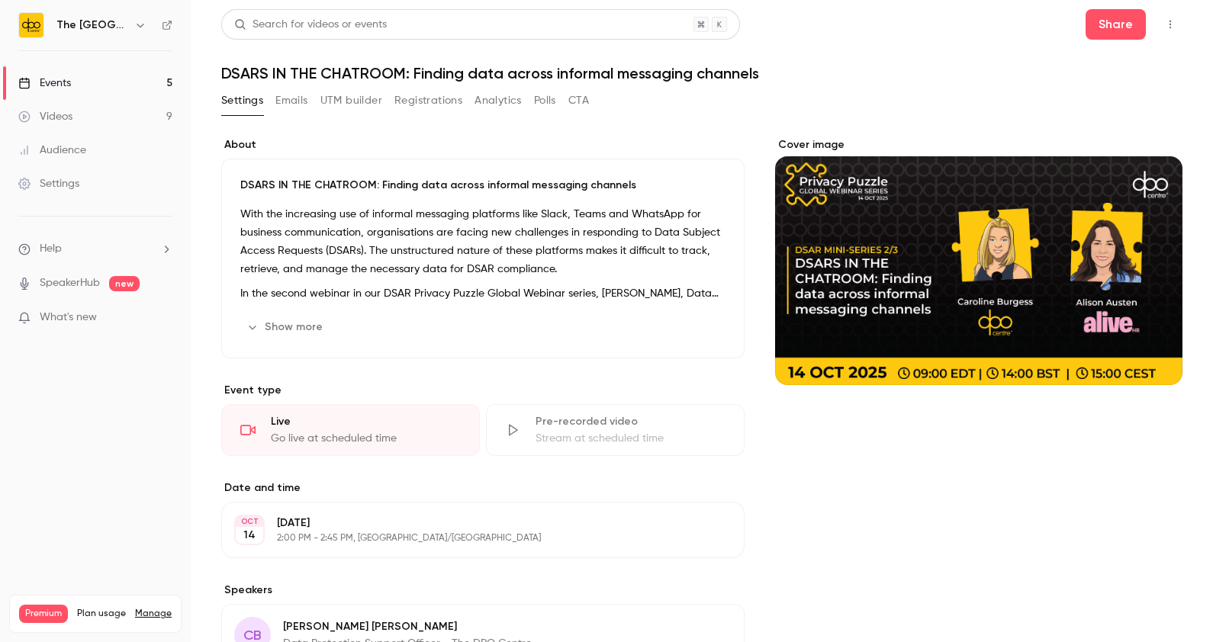
click at [480, 66] on h1 "DSARS IN THE CHATROOM: Finding data across informal messaging channels" at bounding box center [701, 73] width 961 height 18
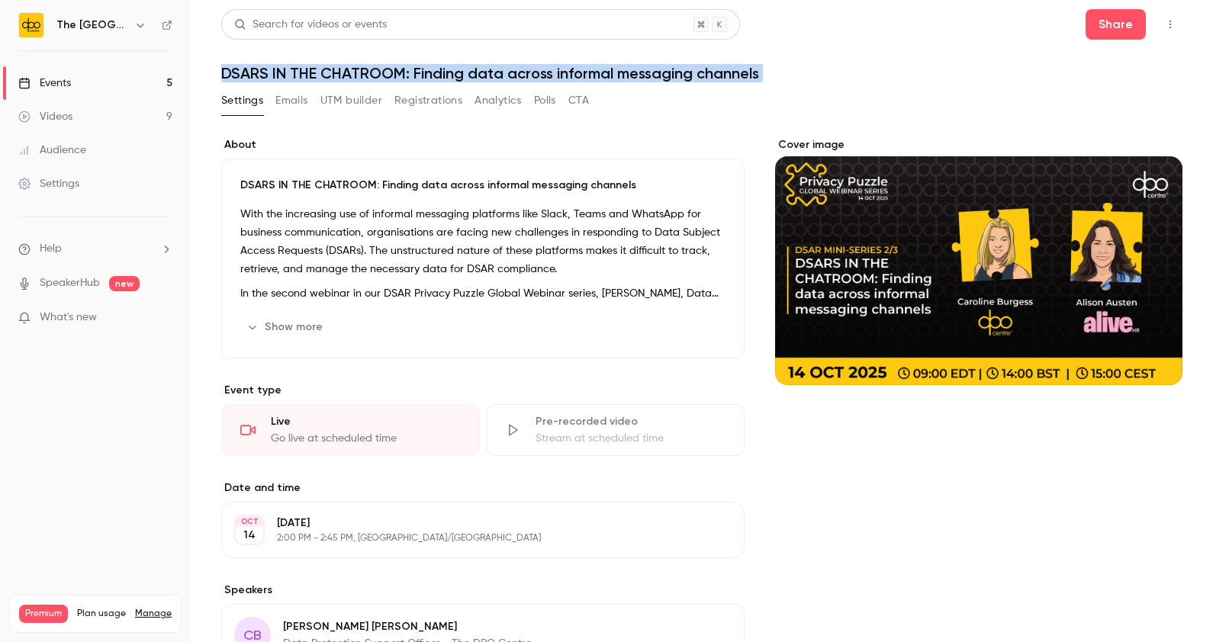
click at [480, 66] on h1 "DSARS IN THE CHATROOM: Finding data across informal messaging channels" at bounding box center [701, 73] width 961 height 18
copy div "DSARS IN THE CHATROOM: Finding data across informal messaging channels Settings…"
click at [1086, 16] on button "Share" at bounding box center [1116, 24] width 60 height 31
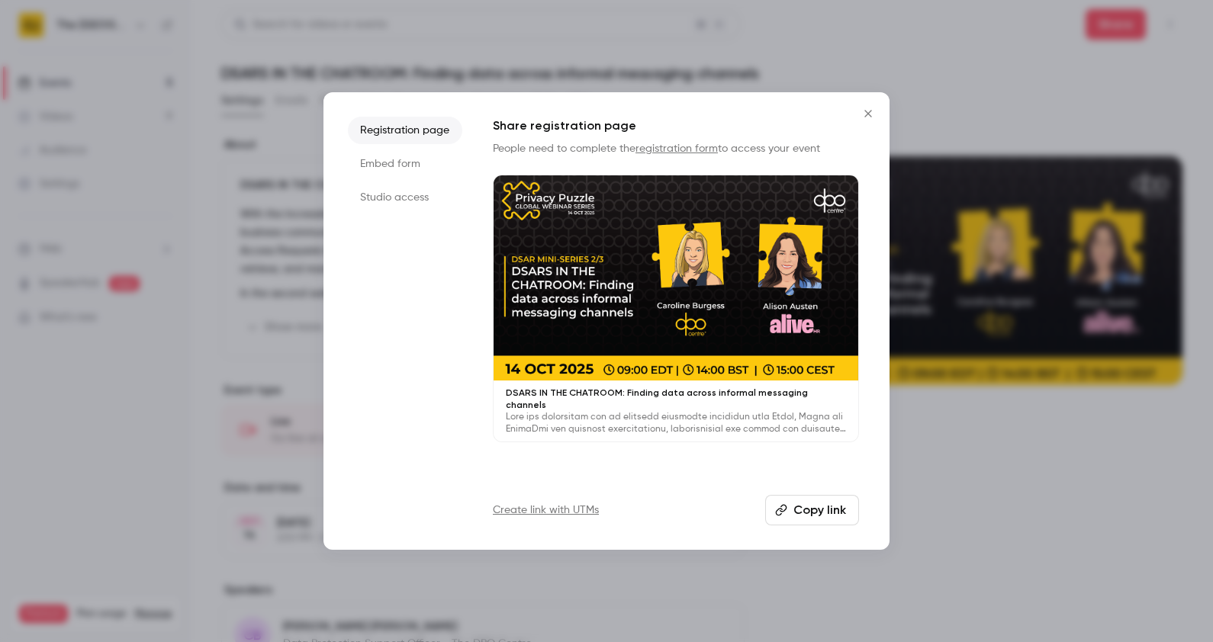
click at [417, 193] on li "Studio access" at bounding box center [405, 197] width 114 height 27
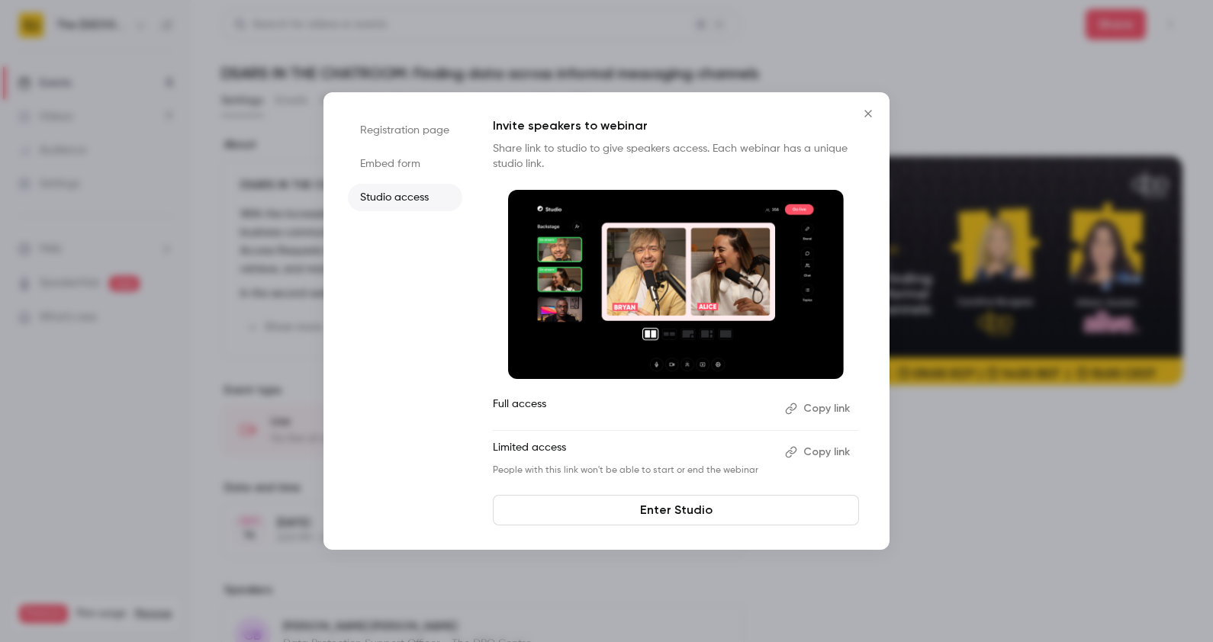
click at [806, 457] on button "Copy link" at bounding box center [819, 452] width 80 height 24
